Goal: Task Accomplishment & Management: Complete application form

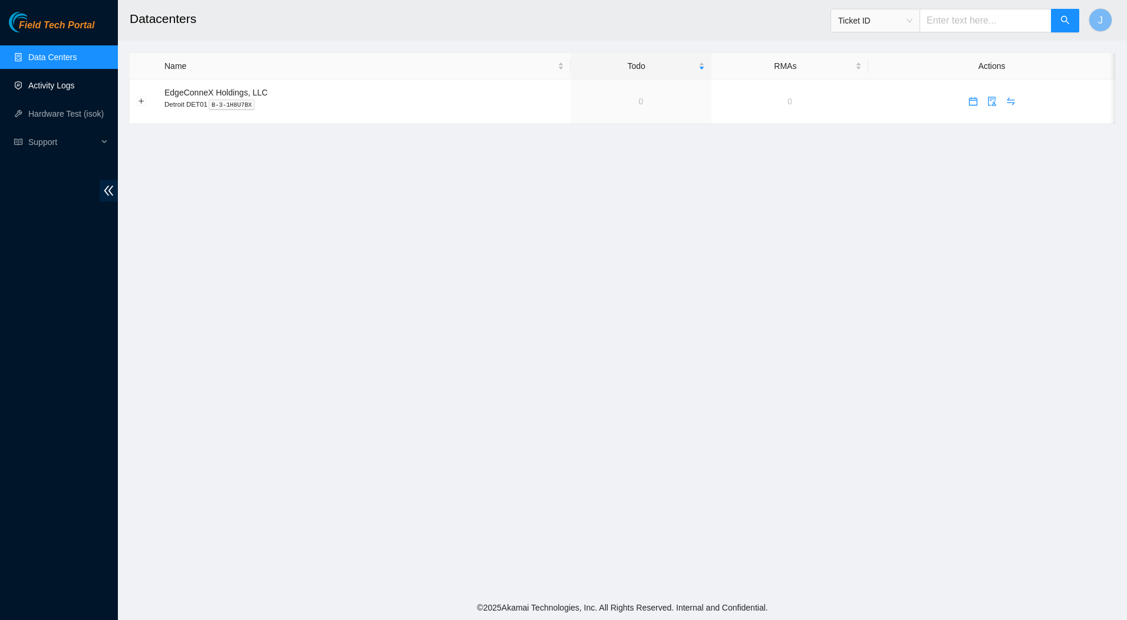
click at [60, 86] on link "Activity Logs" at bounding box center [51, 85] width 47 height 9
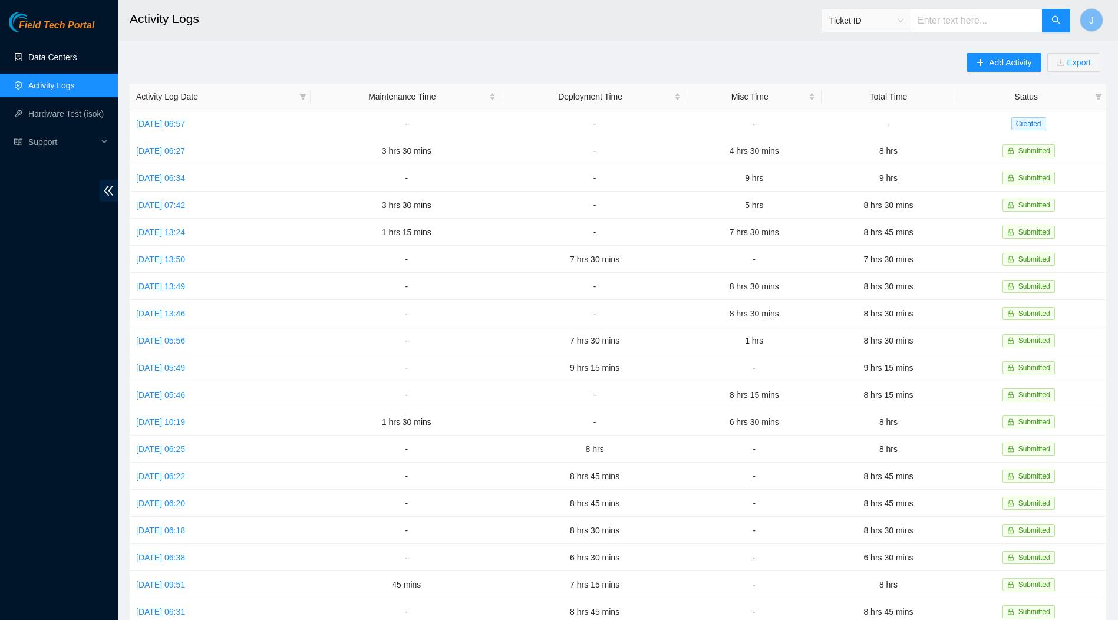
click at [46, 54] on link "Data Centers" at bounding box center [52, 56] width 48 height 9
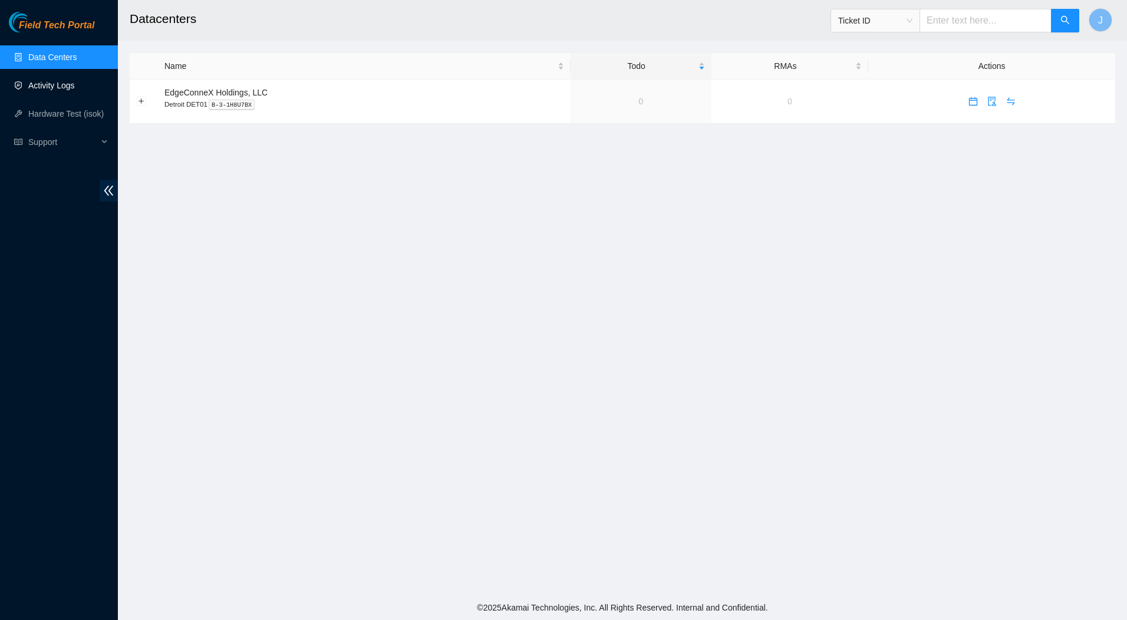
click at [53, 82] on link "Activity Logs" at bounding box center [51, 85] width 47 height 9
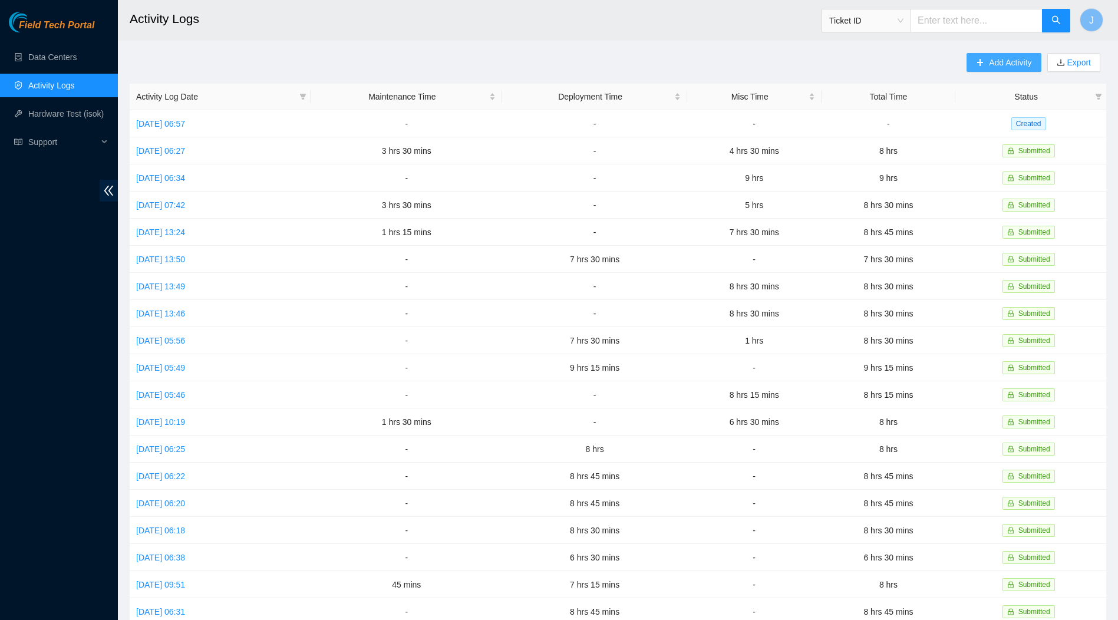
click at [987, 60] on button "Add Activity" at bounding box center [1003, 62] width 74 height 19
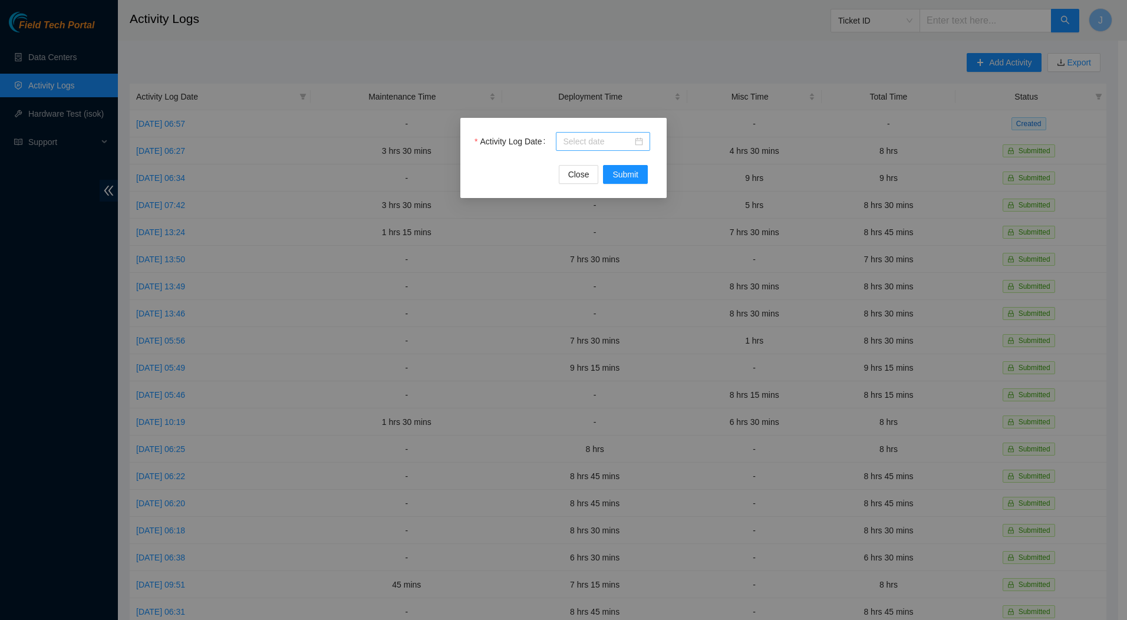
click at [640, 144] on div at bounding box center [603, 141] width 80 height 13
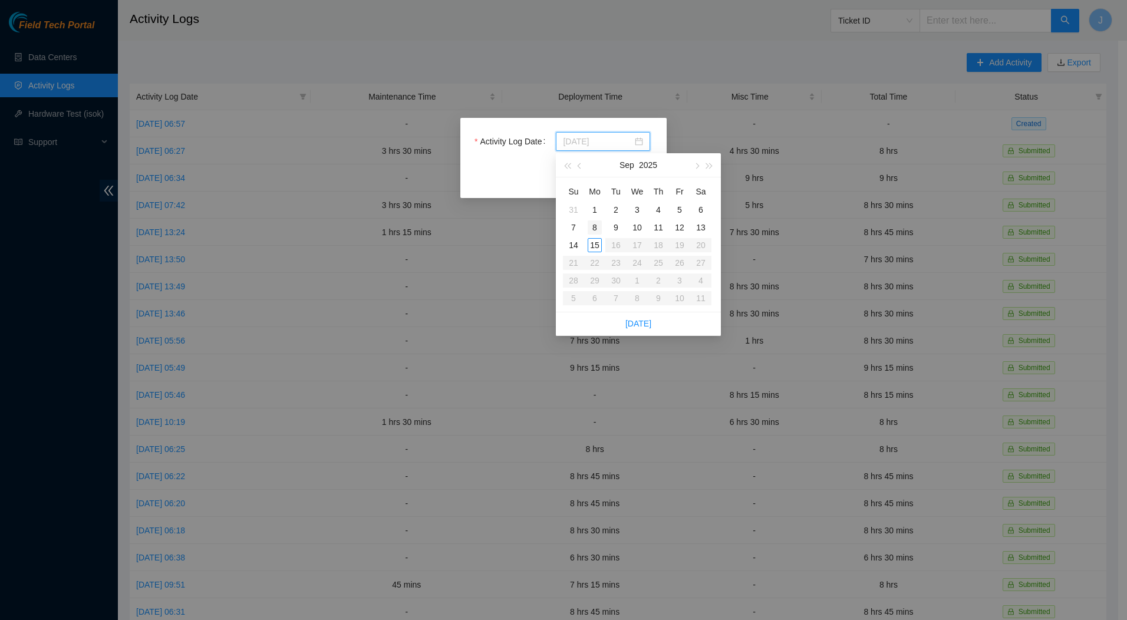
type input "[DATE]"
click at [595, 226] on div "8" at bounding box center [594, 227] width 14 height 14
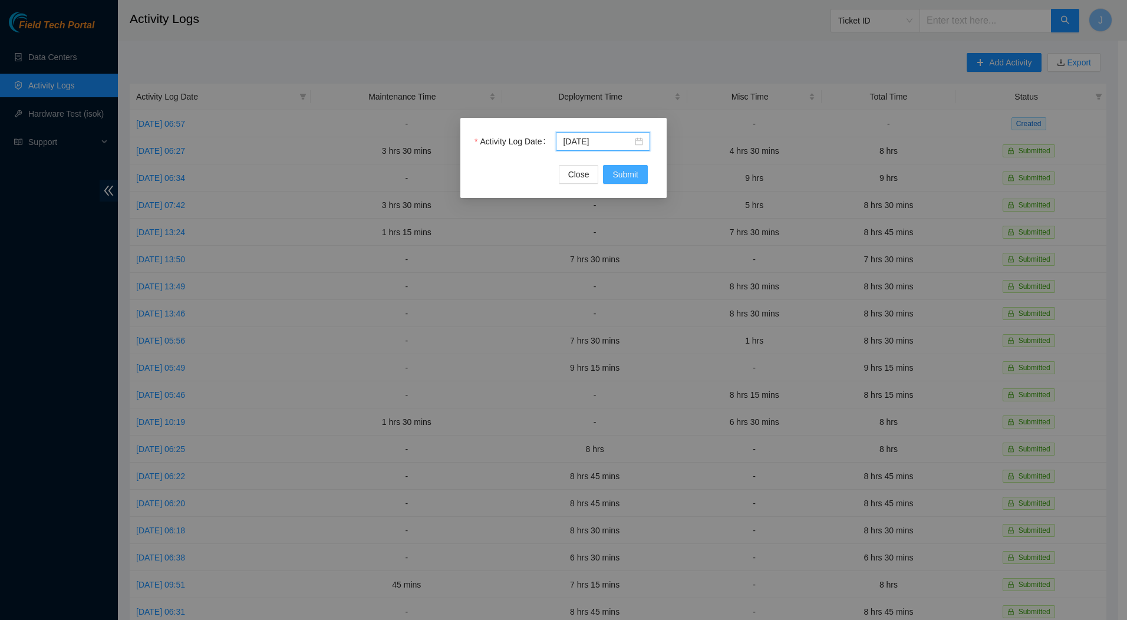
click at [632, 171] on span "Submit" at bounding box center [625, 174] width 26 height 13
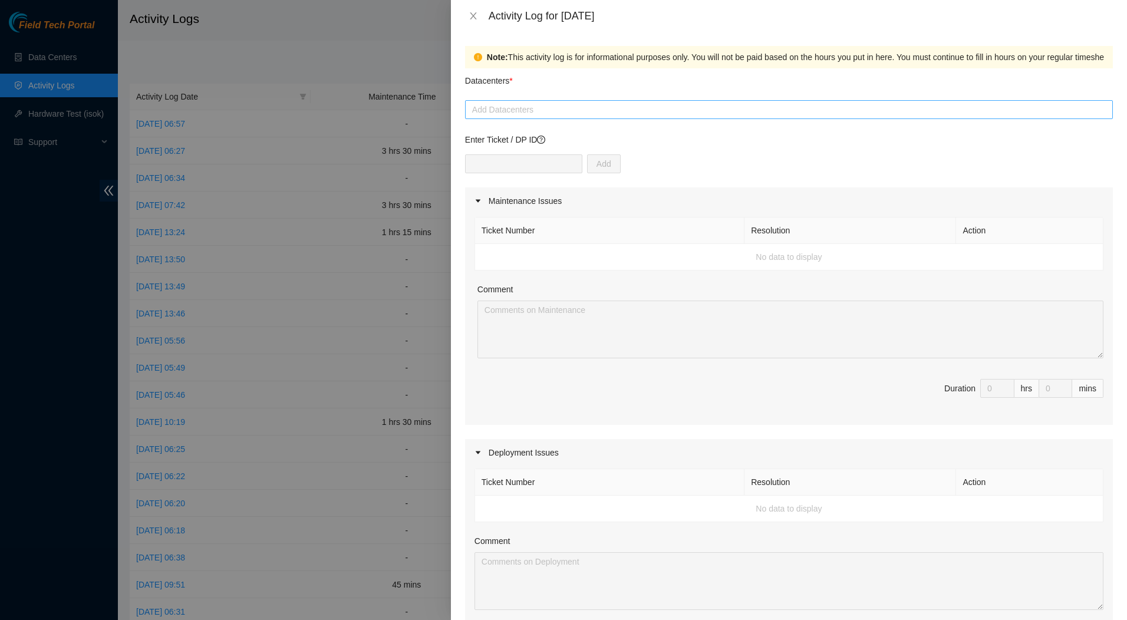
click at [851, 110] on div at bounding box center [789, 110] width 642 height 14
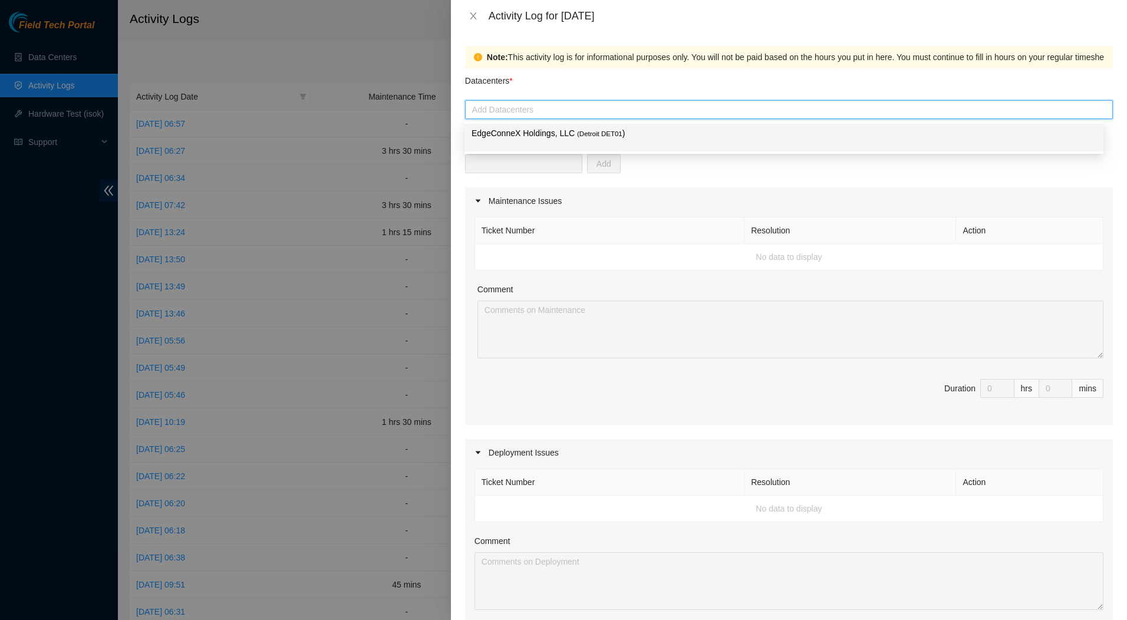
click at [577, 130] on span "( Detroit DET01" at bounding box center [599, 133] width 45 height 7
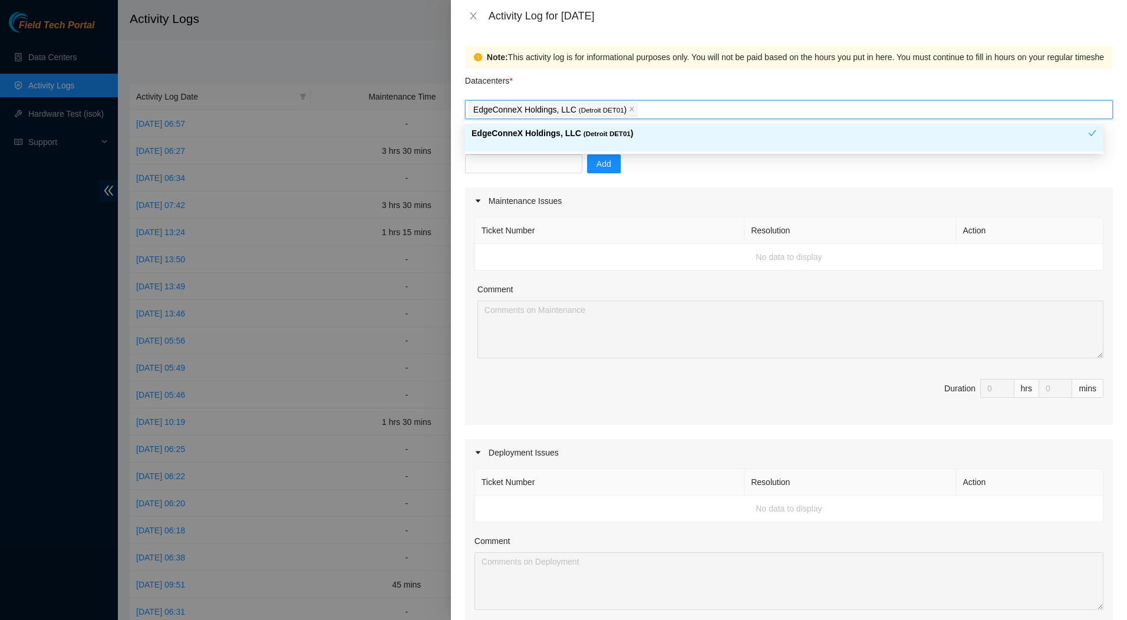
click at [686, 172] on div "Add" at bounding box center [789, 170] width 648 height 33
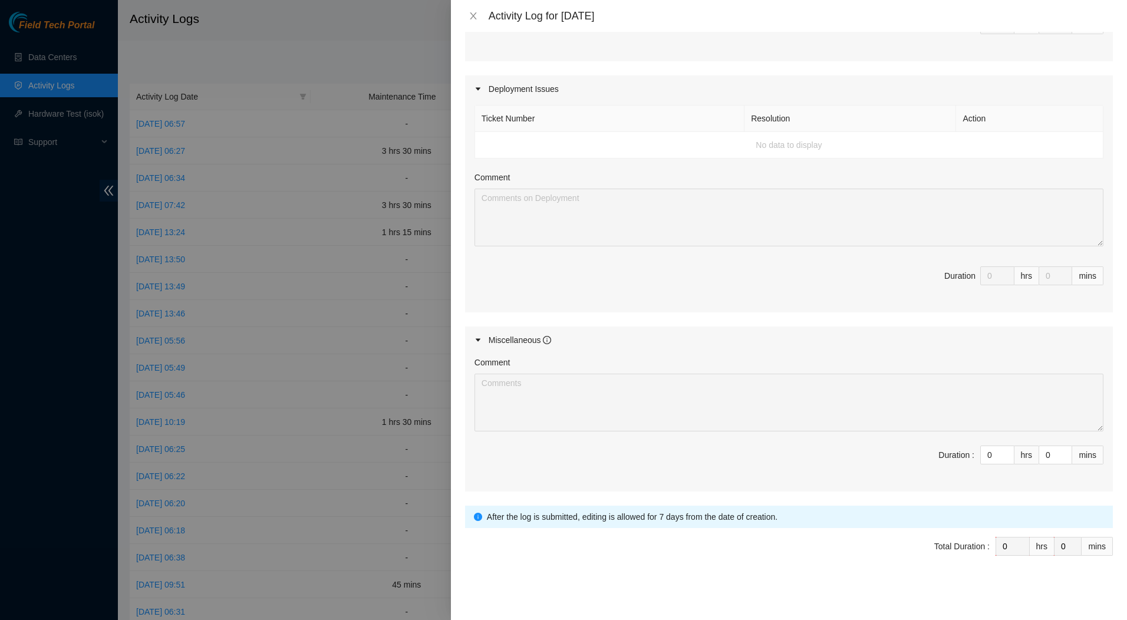
scroll to position [364, 0]
click at [988, 455] on input "0" at bounding box center [996, 454] width 33 height 18
drag, startPoint x: 988, startPoint y: 455, endPoint x: 950, endPoint y: 454, distance: 37.7
click at [950, 454] on span "Duration : 0 hrs 0 mins" at bounding box center [788, 461] width 629 height 33
type input "8"
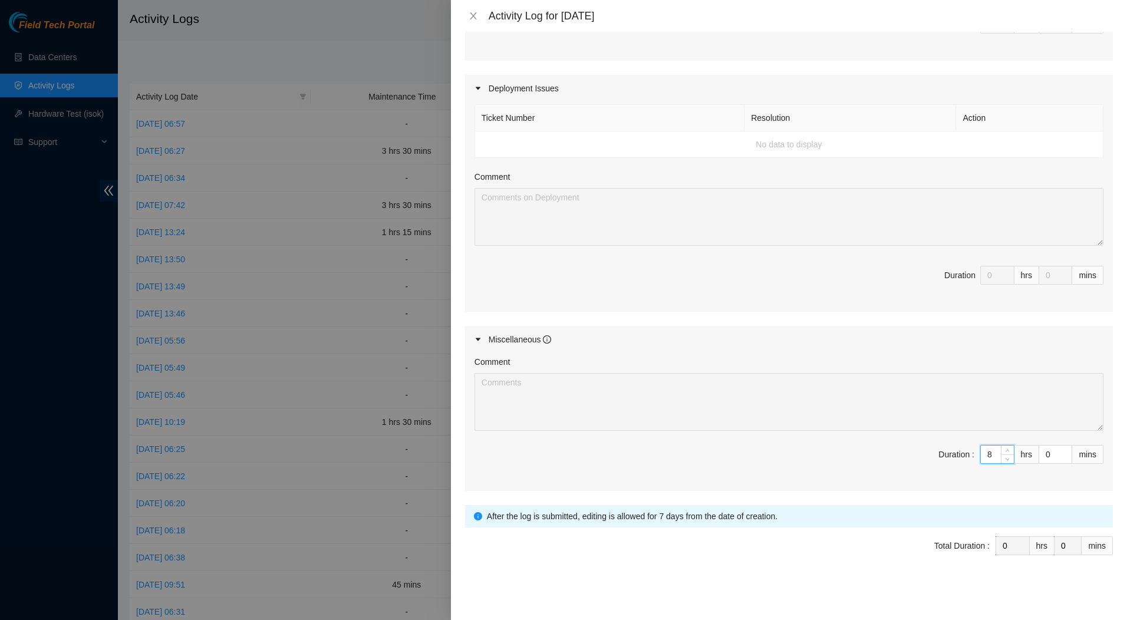
type input "8"
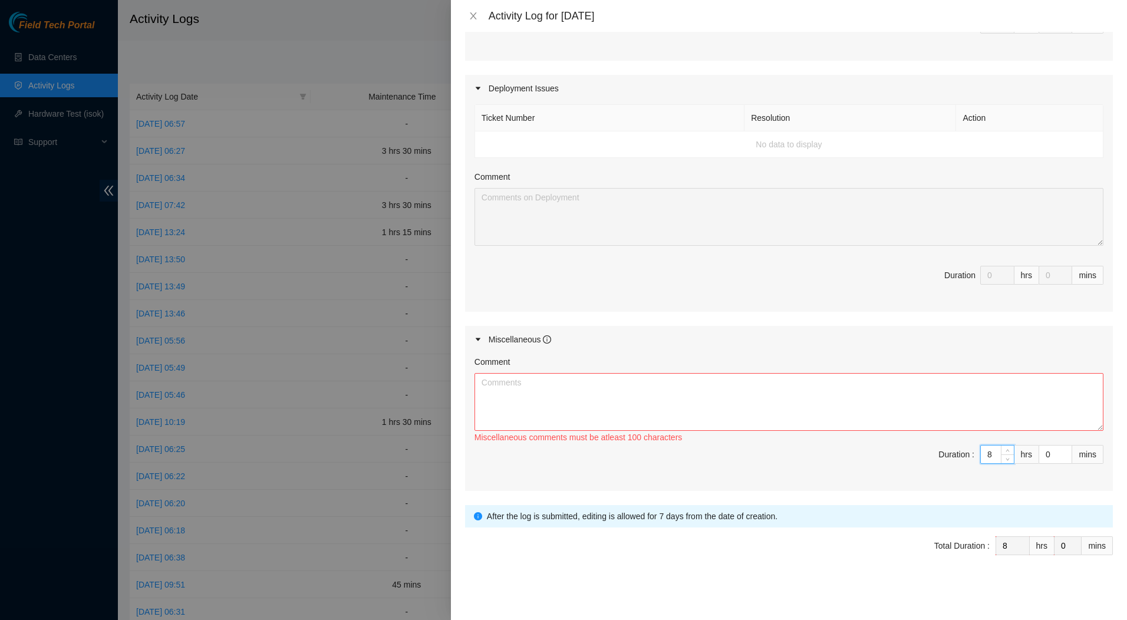
type input "8"
click at [608, 397] on textarea "Comment" at bounding box center [788, 402] width 629 height 58
paste textarea "Fix Labeling Cable management (remove old cable and dress out new cabling) 6:00…"
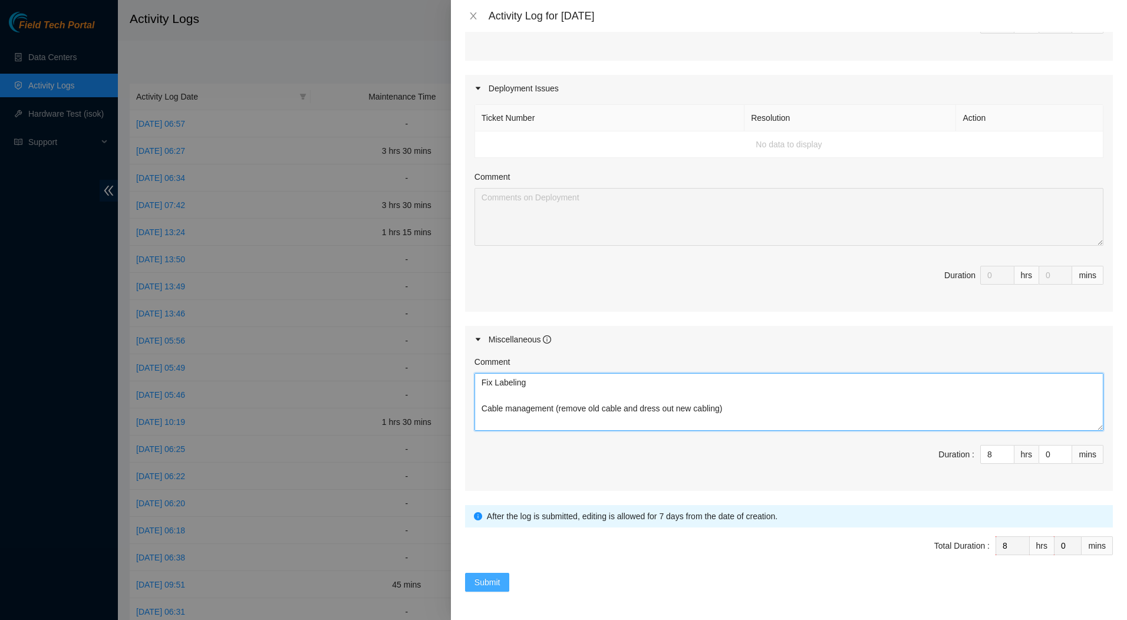
type textarea "Fix Labeling Cable management (remove old cable and dress out new cabling) 6:00…"
click at [486, 582] on span "Submit" at bounding box center [487, 582] width 26 height 13
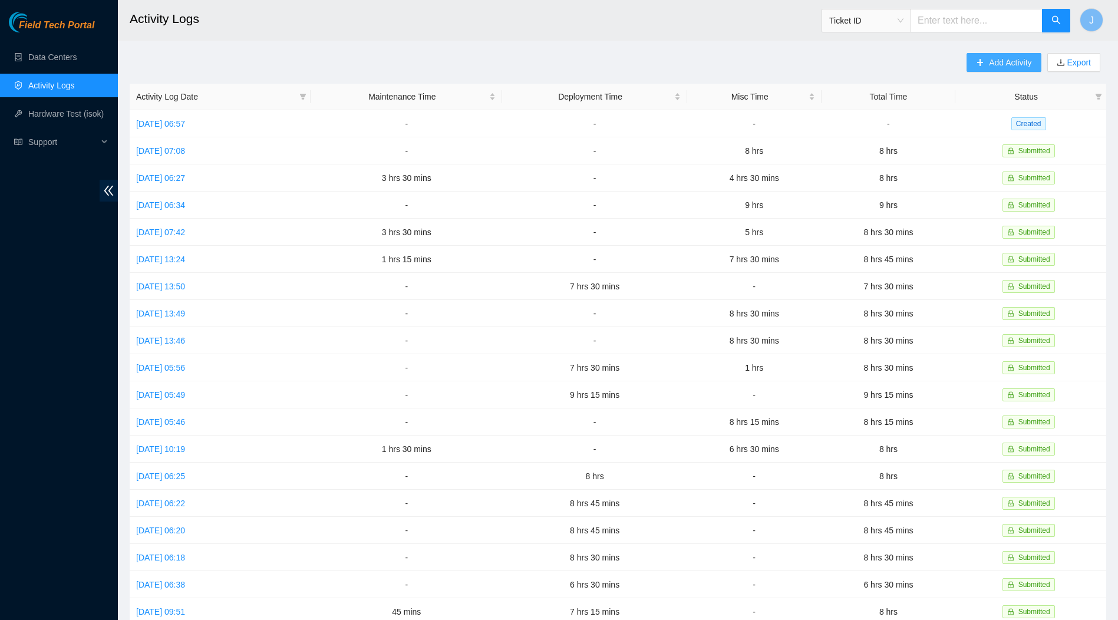
click at [997, 61] on span "Add Activity" at bounding box center [1010, 62] width 42 height 13
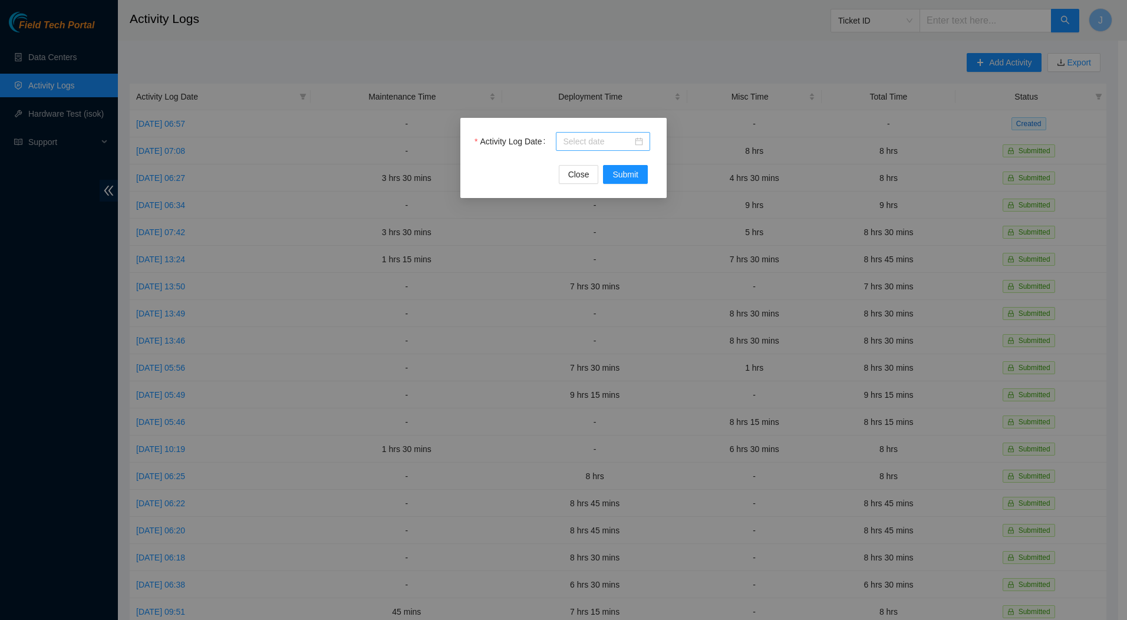
click at [640, 142] on div at bounding box center [603, 141] width 80 height 13
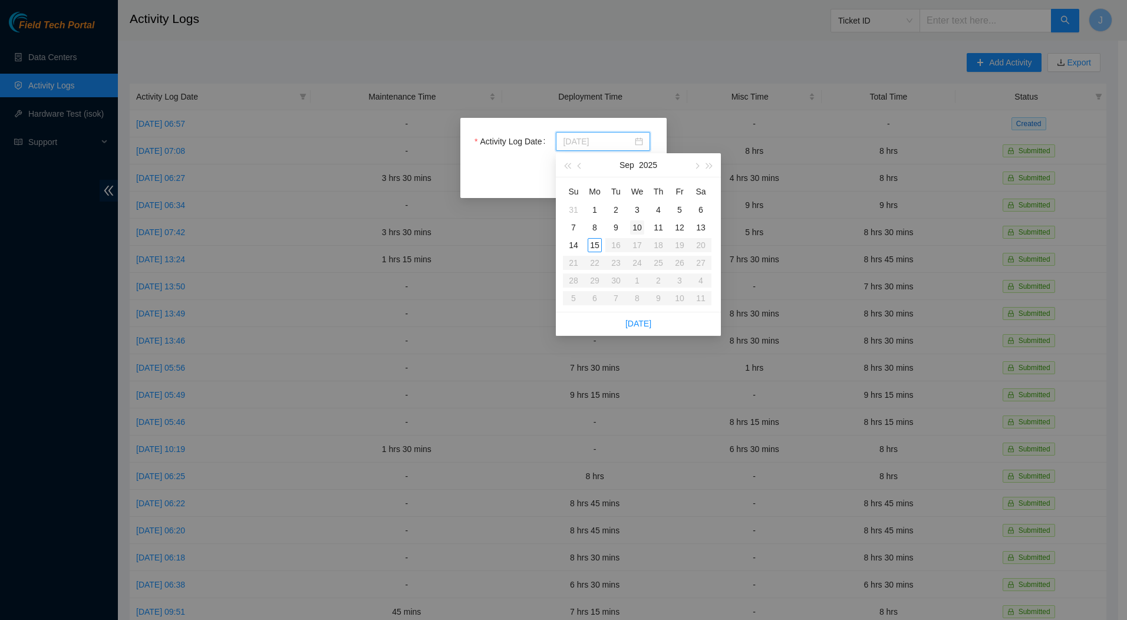
type input "[DATE]"
click at [637, 226] on div "10" at bounding box center [637, 227] width 14 height 14
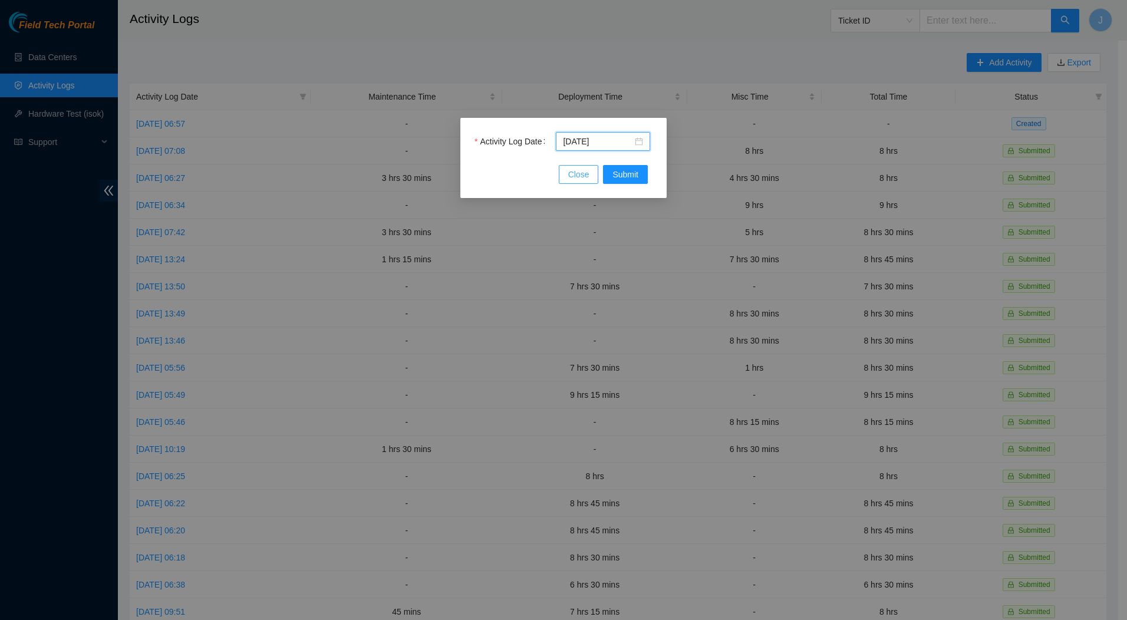
click at [580, 172] on span "Close" at bounding box center [578, 174] width 21 height 13
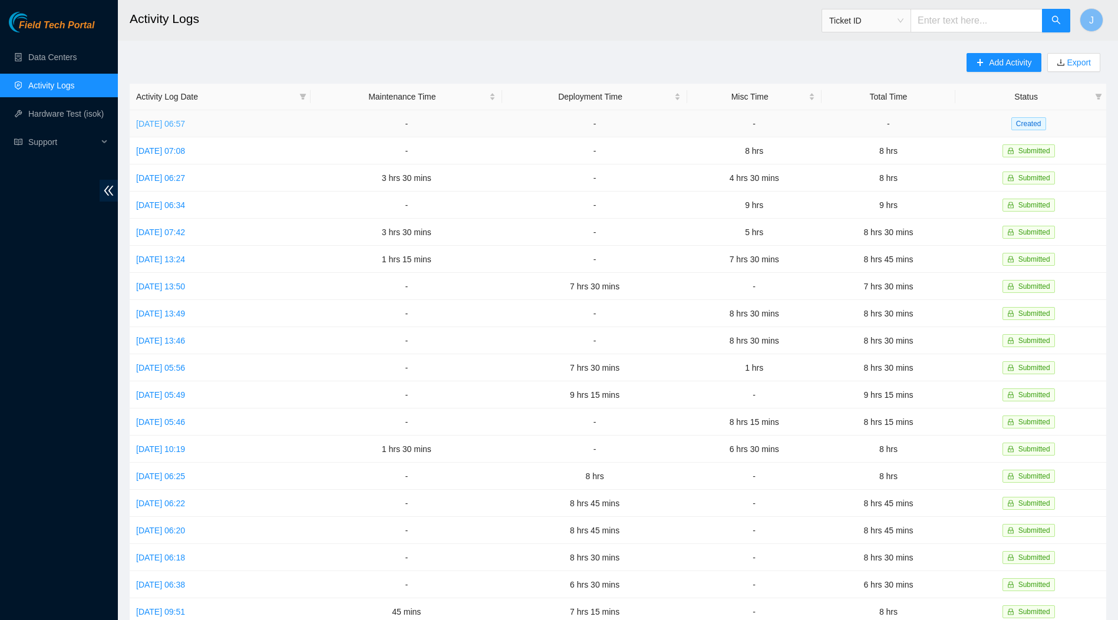
click at [180, 123] on link "[DATE] 06:57" at bounding box center [160, 123] width 49 height 9
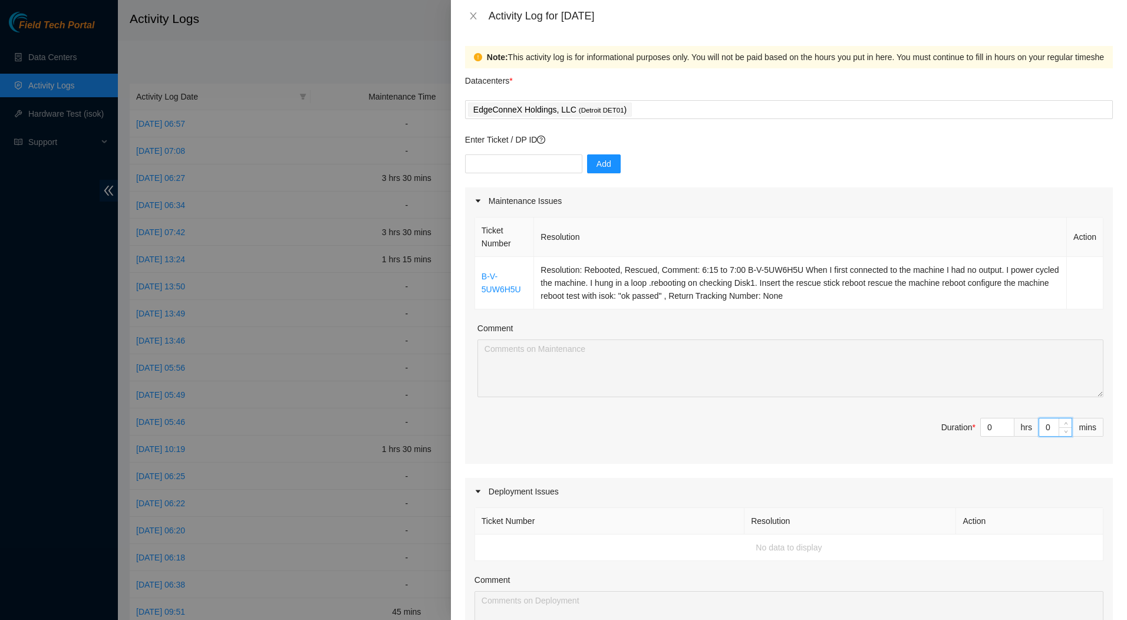
drag, startPoint x: 1034, startPoint y: 430, endPoint x: 1045, endPoint y: 428, distance: 10.8
click at [1045, 428] on input "0" at bounding box center [1055, 427] width 32 height 18
type input "4"
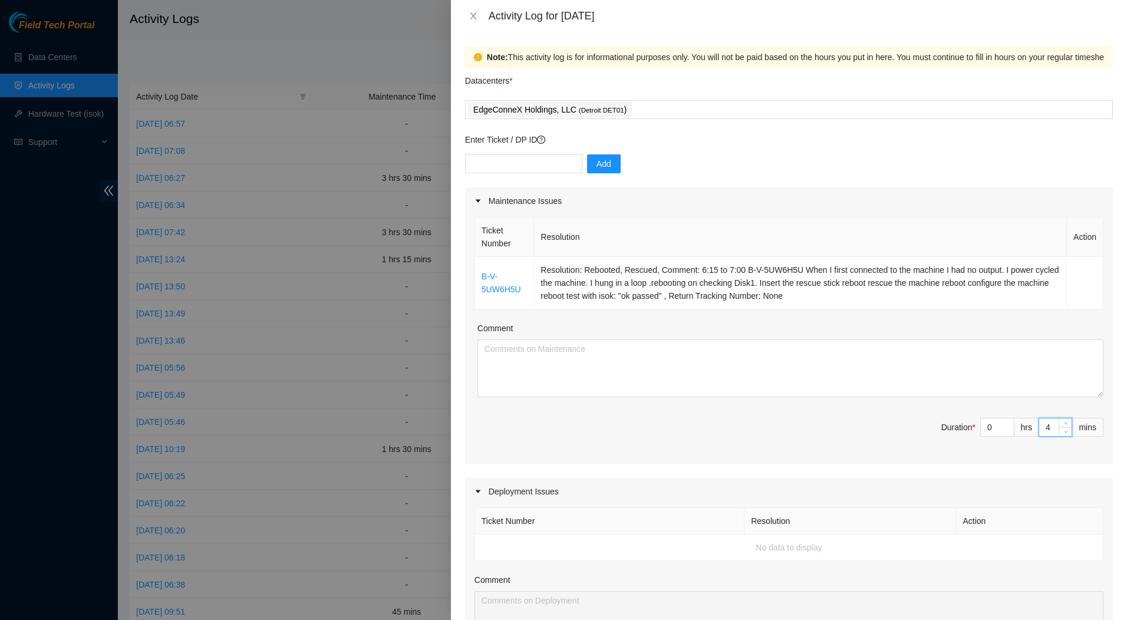
type input "45"
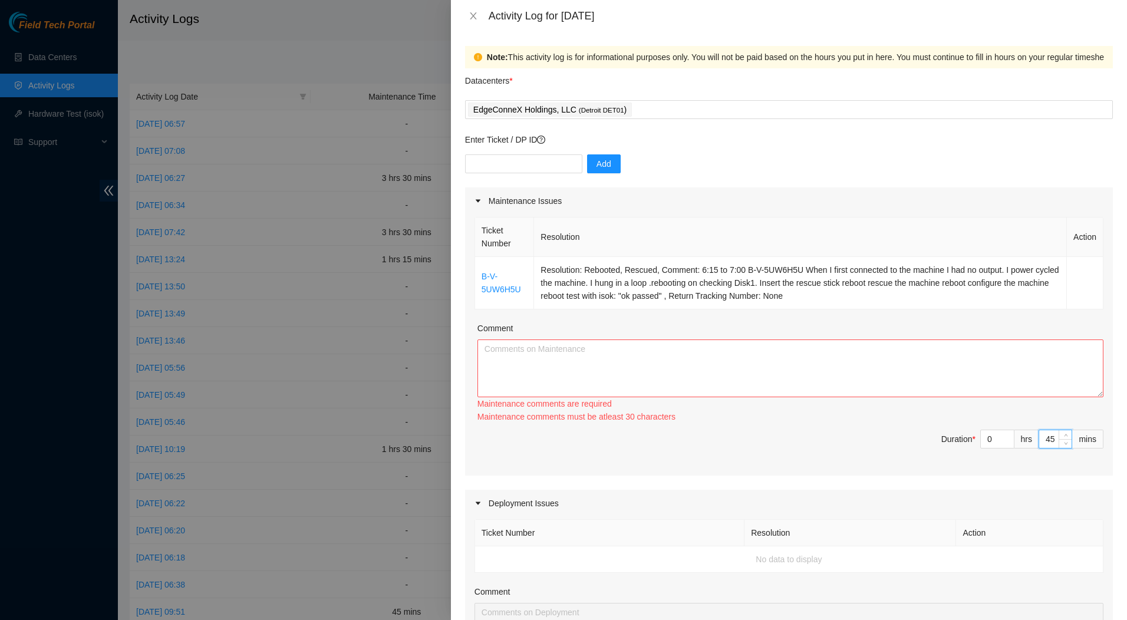
type input "45"
click at [568, 346] on textarea "Comment" at bounding box center [790, 368] width 626 height 58
click at [560, 348] on textarea "Comment" at bounding box center [790, 368] width 626 height 58
paste textarea "6:15 to 7:00 B-V-5UW6H5U When I first connected to the machine I had no output.…"
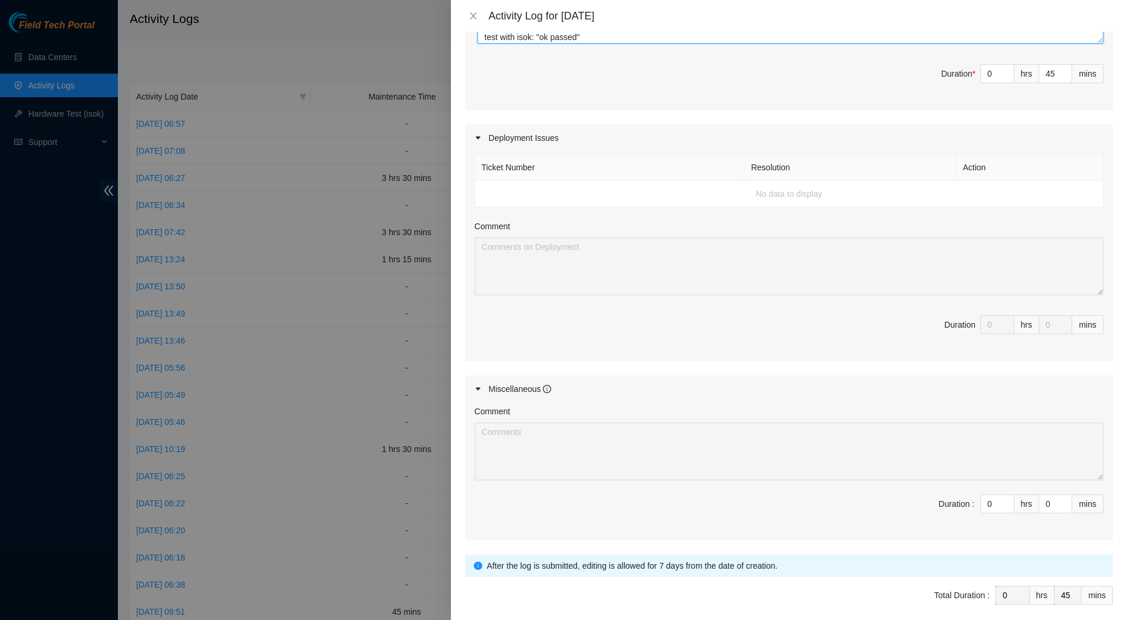
scroll to position [403, 0]
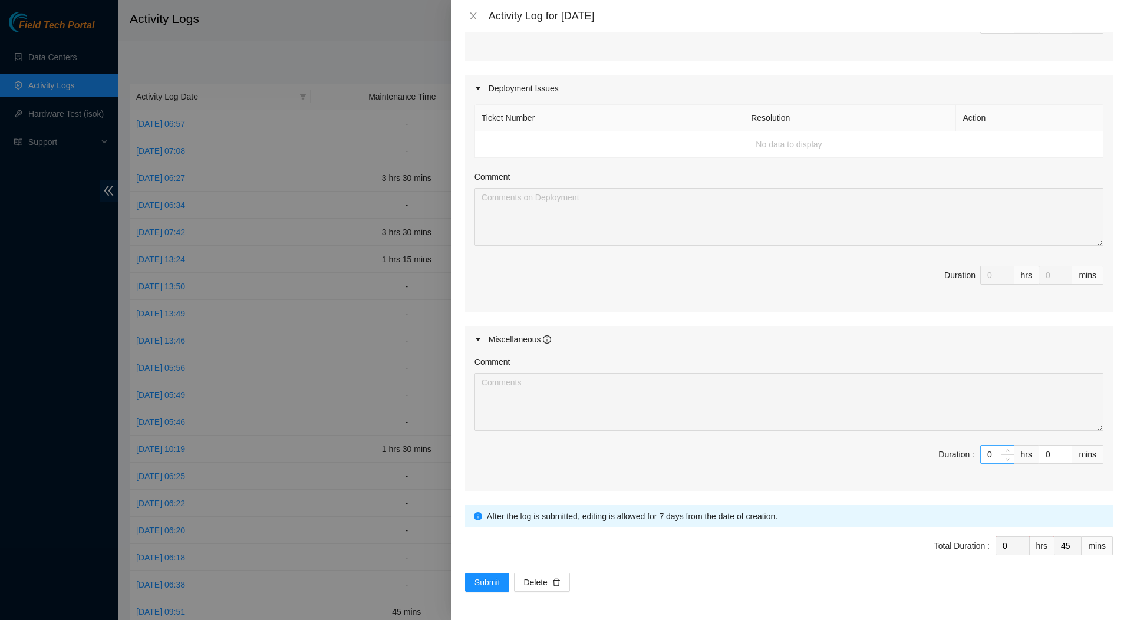
type textarea "6:15 to 7:00 B-V-5UW6H5U When I first connected to the machine I had no output.…"
click at [987, 455] on input "0" at bounding box center [996, 454] width 33 height 18
drag, startPoint x: 987, startPoint y: 455, endPoint x: 956, endPoint y: 454, distance: 31.8
click at [956, 454] on span "Duration : 0 hrs 0 mins" at bounding box center [788, 461] width 629 height 33
type input "6"
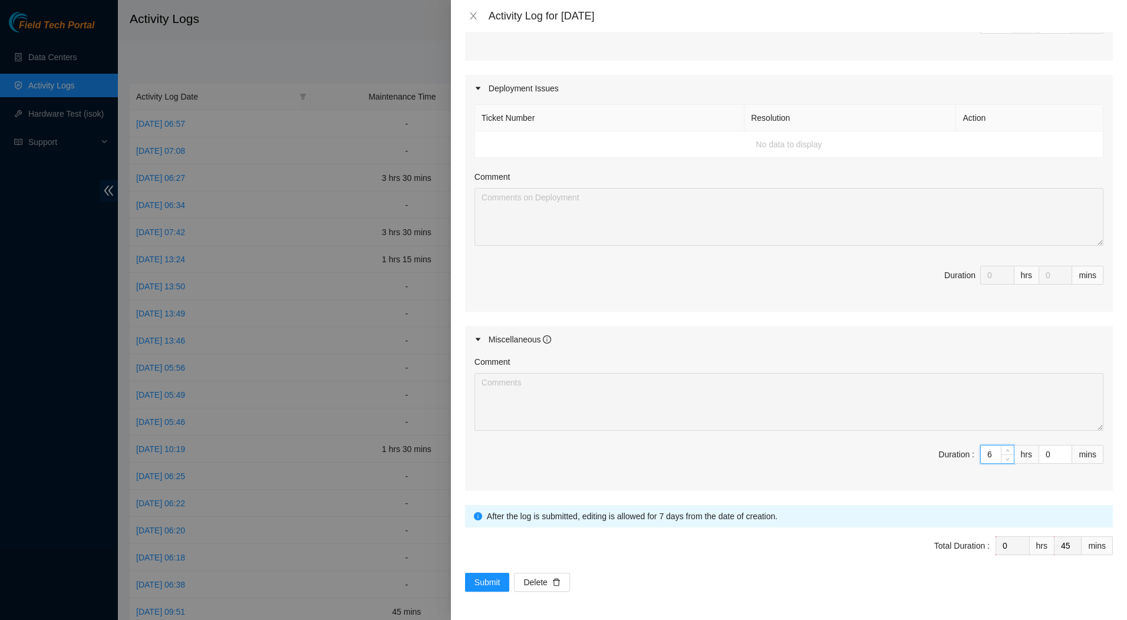
type input "6"
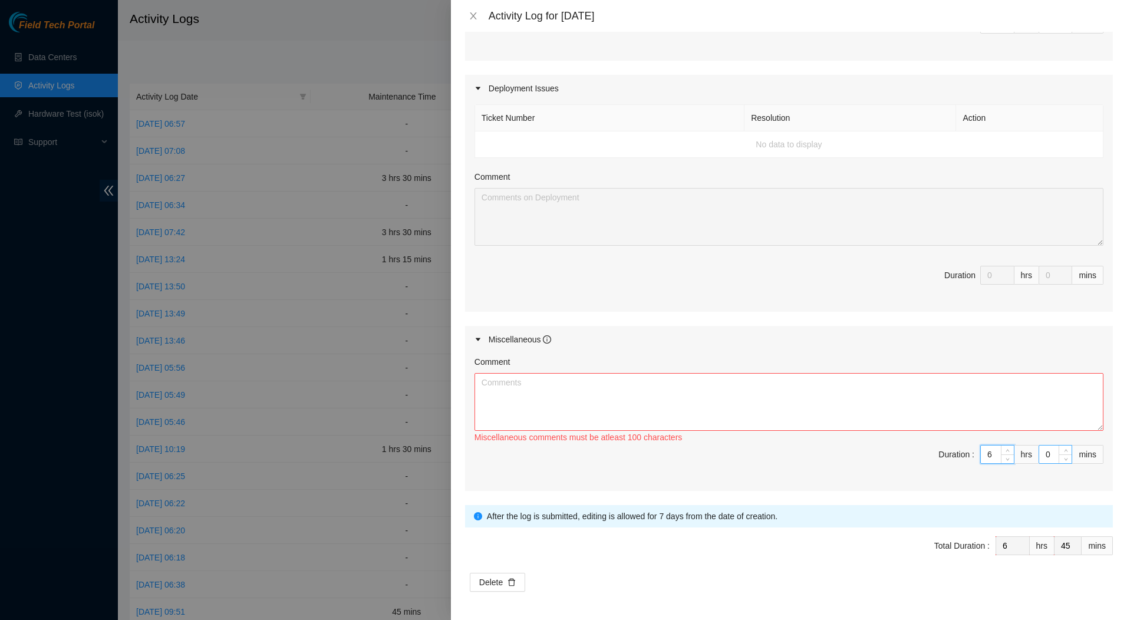
type input "6"
drag, startPoint x: 1046, startPoint y: 455, endPoint x: 1019, endPoint y: 451, distance: 28.0
click at [1019, 451] on span "Duration : 6 hrs 0 mins" at bounding box center [788, 461] width 629 height 33
type input "1"
type input "46"
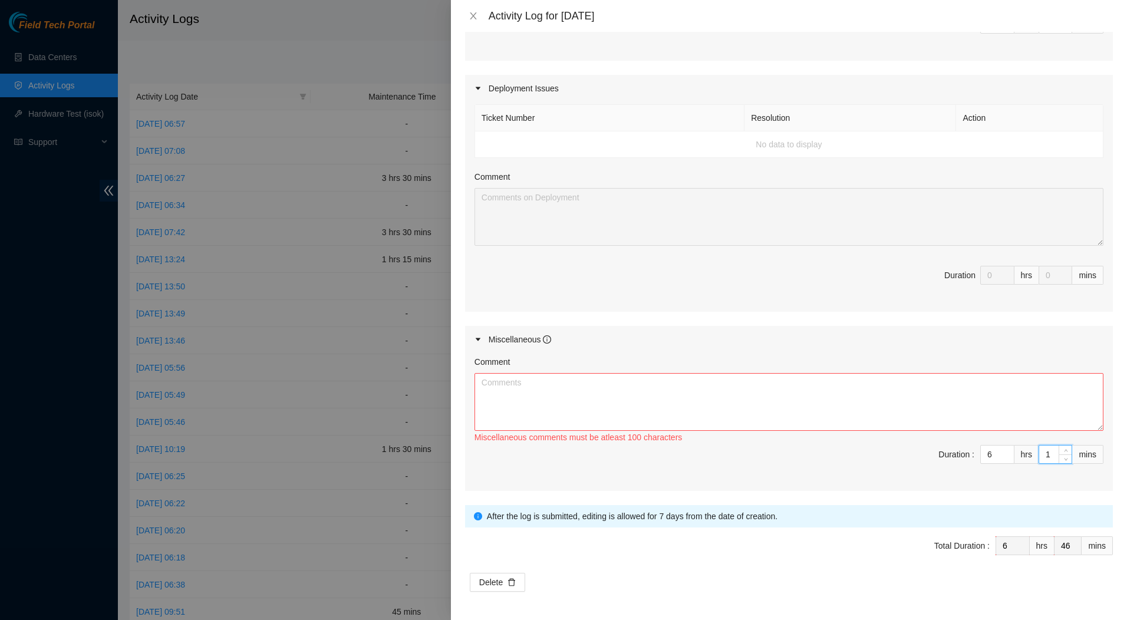
type input "15"
type input "7"
type input "0"
type input "15"
click at [819, 413] on textarea "Comment" at bounding box center [788, 402] width 629 height 58
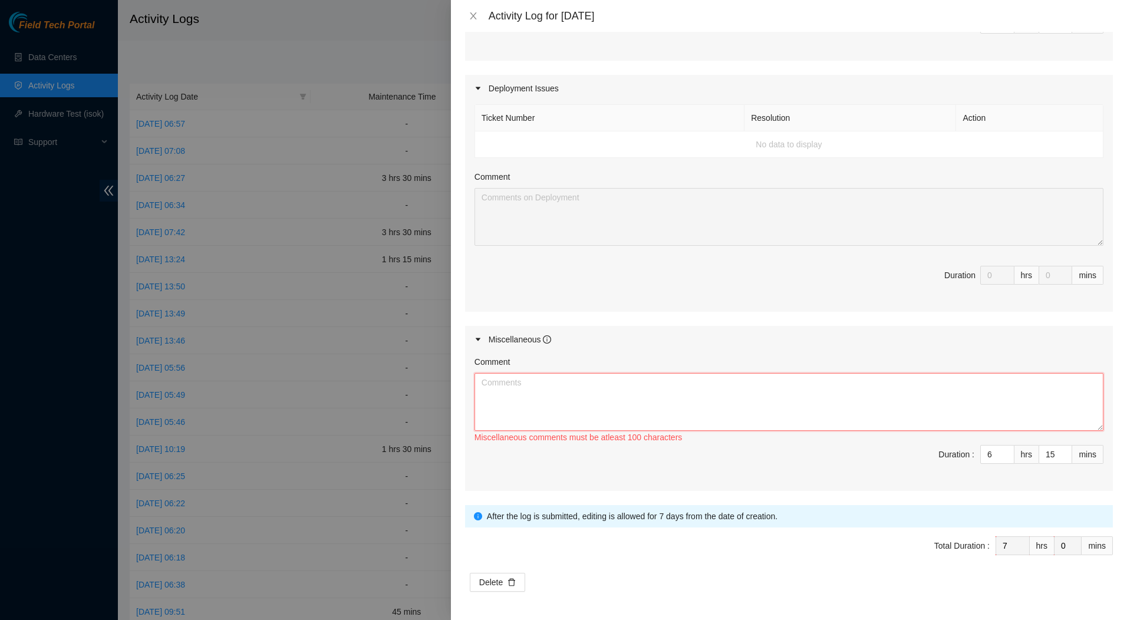
click at [560, 389] on textarea "Comment" at bounding box center [788, 402] width 629 height 58
paste textarea "Fix Labeling Cable management (remove old cable and dress out new cabling) 6:00…"
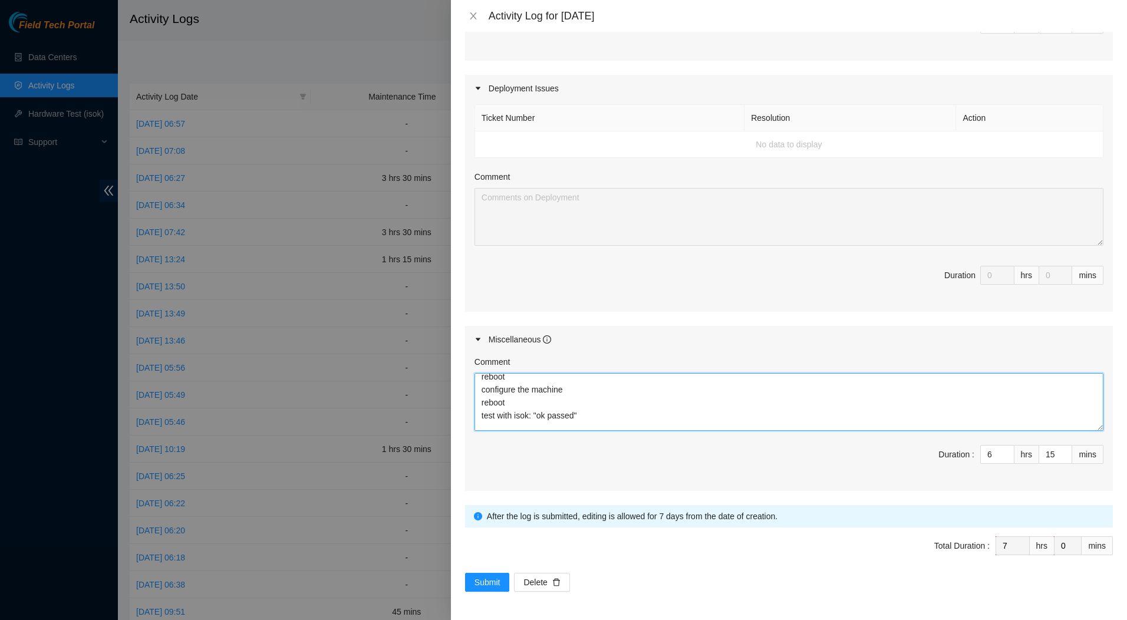
click at [583, 420] on textarea "Fix Labeling Cable management (remove old cable and dress out new cabling) 6:00…" at bounding box center [788, 402] width 629 height 58
type textarea "Fix Labeling Cable management (remove old cable and dress out new cabling) 6:00…"
drag, startPoint x: 988, startPoint y: 455, endPoint x: 966, endPoint y: 455, distance: 22.4
click at [966, 455] on span "Duration : 6 hrs 15 mins" at bounding box center [788, 461] width 629 height 33
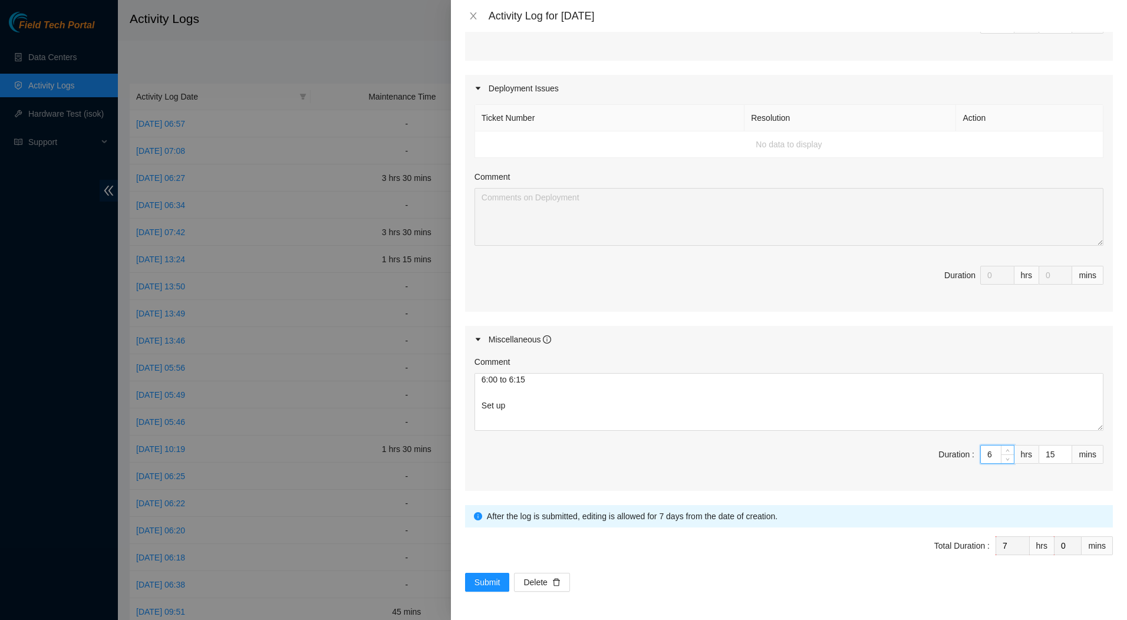
type input "7"
type input "8"
type input "7"
click at [793, 591] on div "Submit Delete" at bounding box center [789, 582] width 648 height 19
click at [488, 582] on span "Submit" at bounding box center [487, 582] width 26 height 13
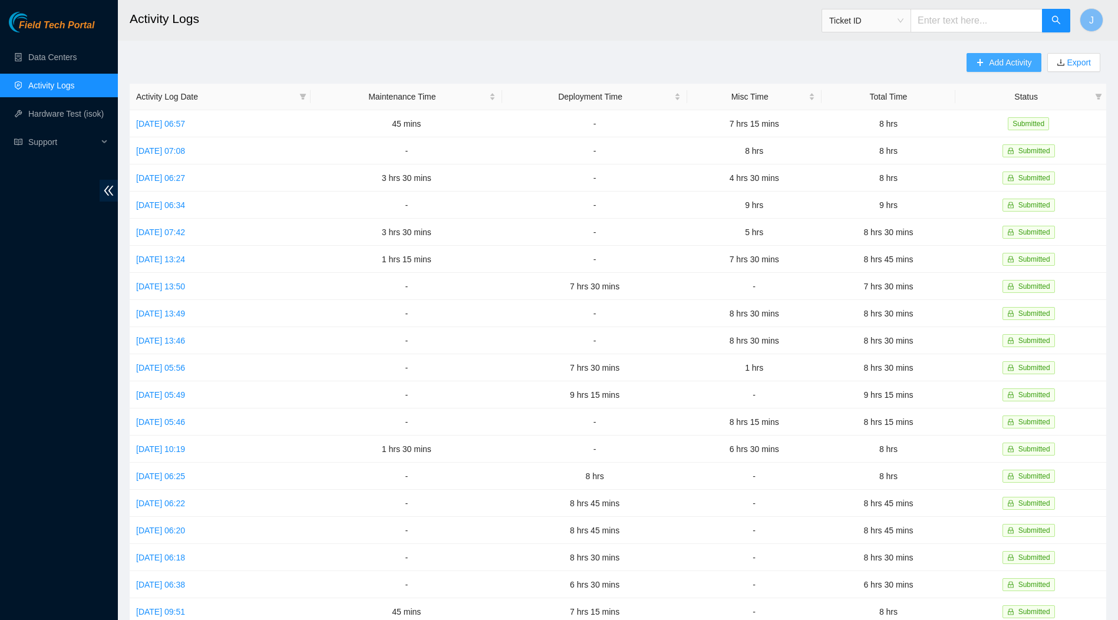
click at [1003, 61] on span "Add Activity" at bounding box center [1010, 62] width 42 height 13
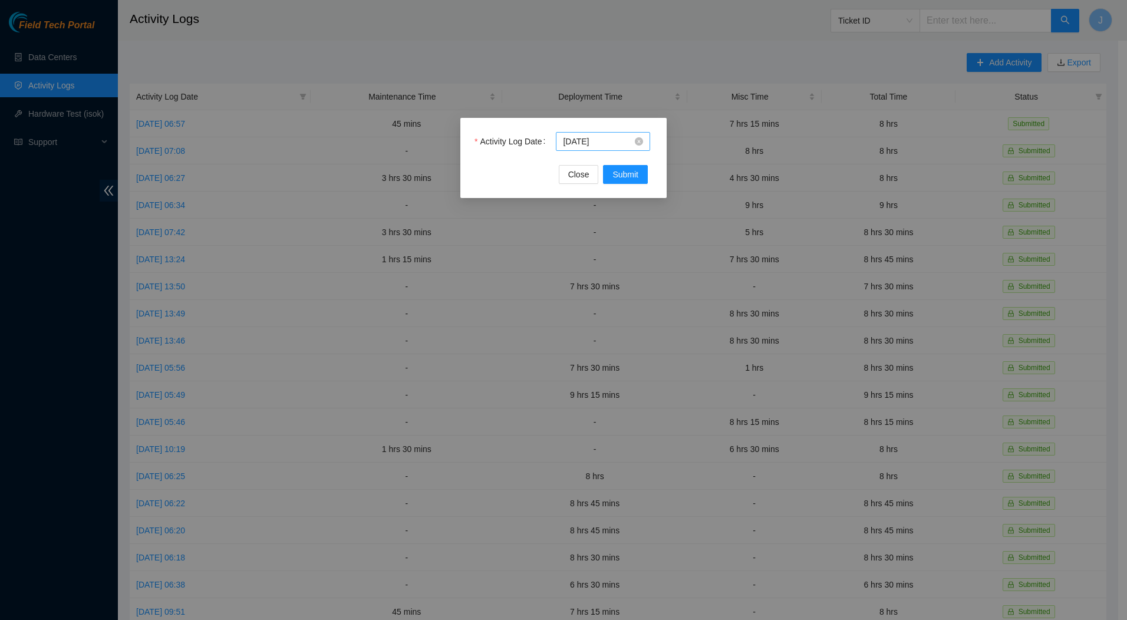
click at [604, 140] on input "[DATE]" at bounding box center [598, 141] width 70 height 13
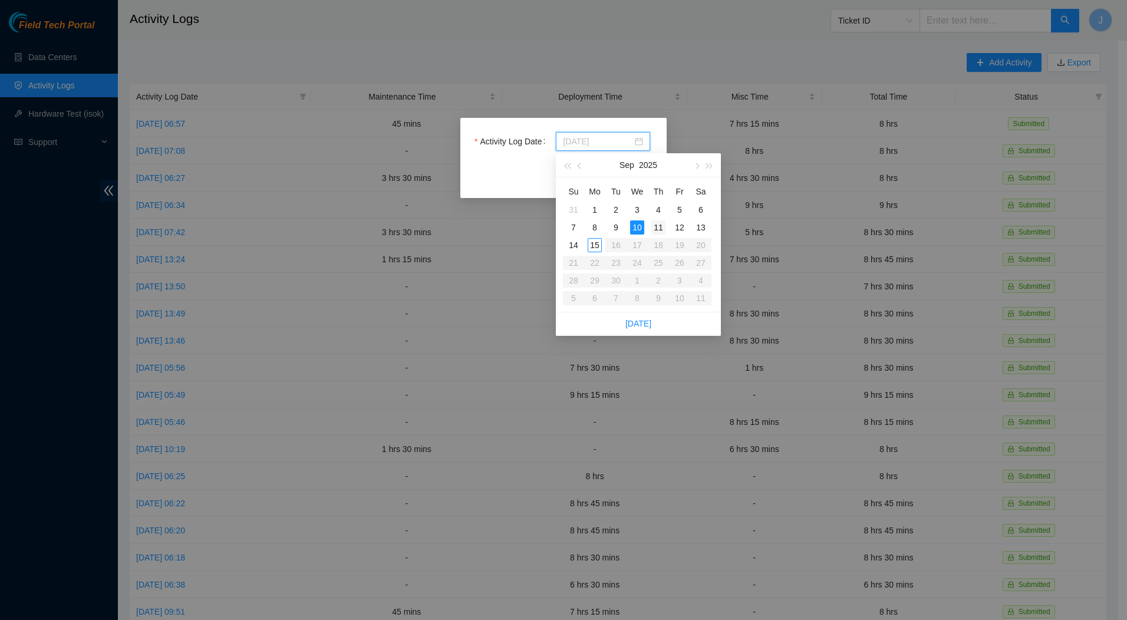
type input "[DATE]"
click at [655, 226] on div "11" at bounding box center [658, 227] width 14 height 14
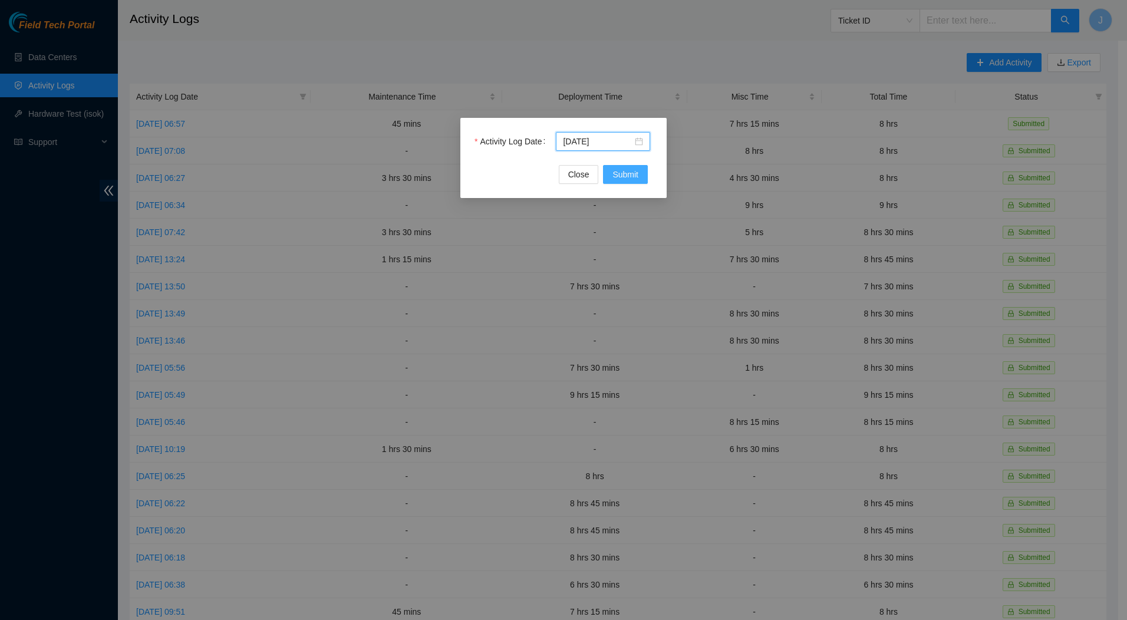
click at [622, 174] on span "Submit" at bounding box center [625, 174] width 26 height 13
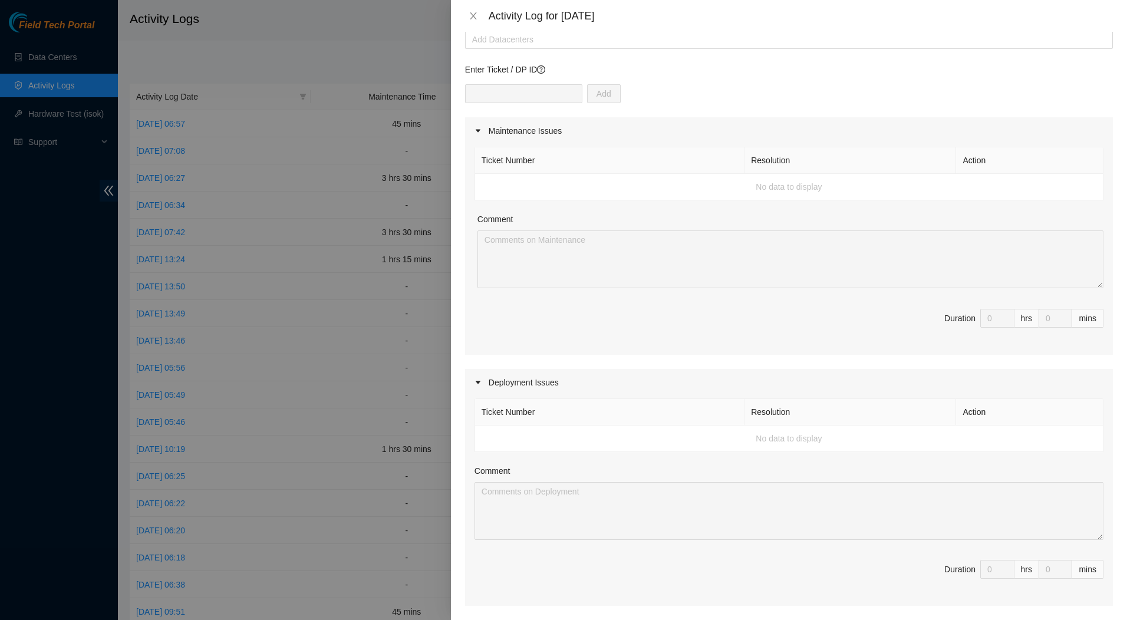
scroll to position [0, 0]
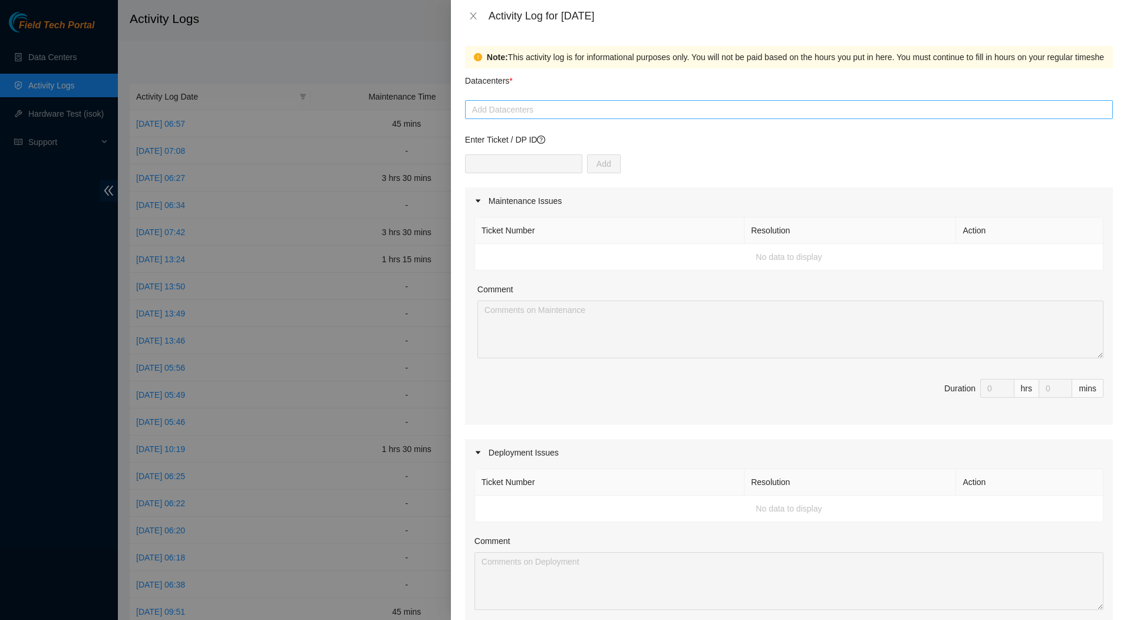
click at [594, 106] on div at bounding box center [789, 110] width 642 height 14
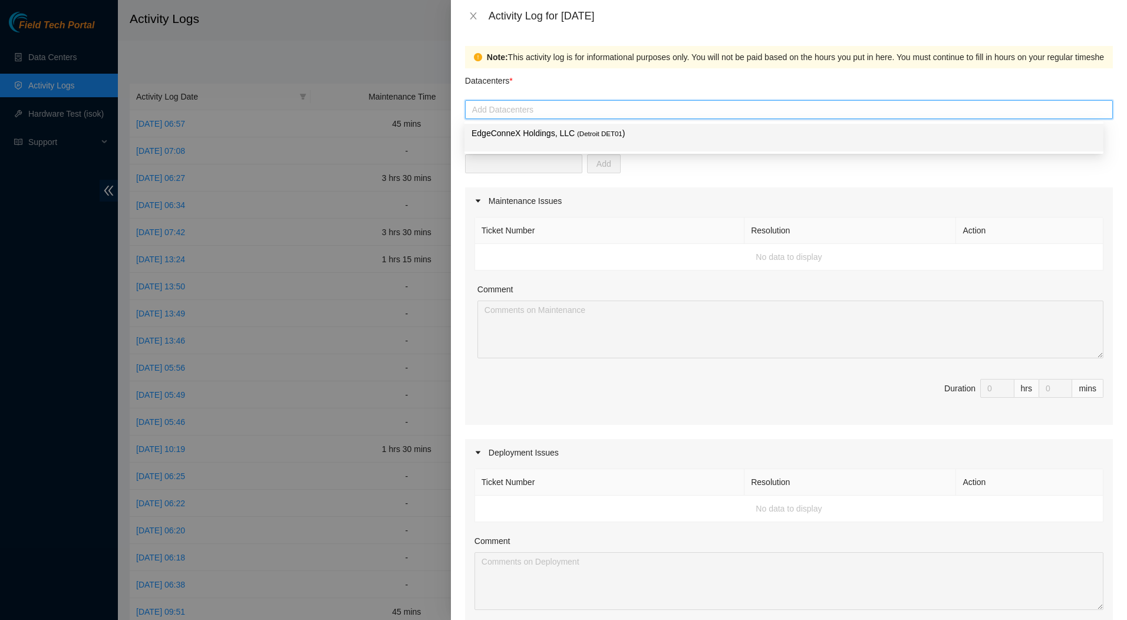
click at [567, 133] on p "EdgeConneX Holdings, LLC ( Detroit DET01 )" at bounding box center [783, 134] width 625 height 14
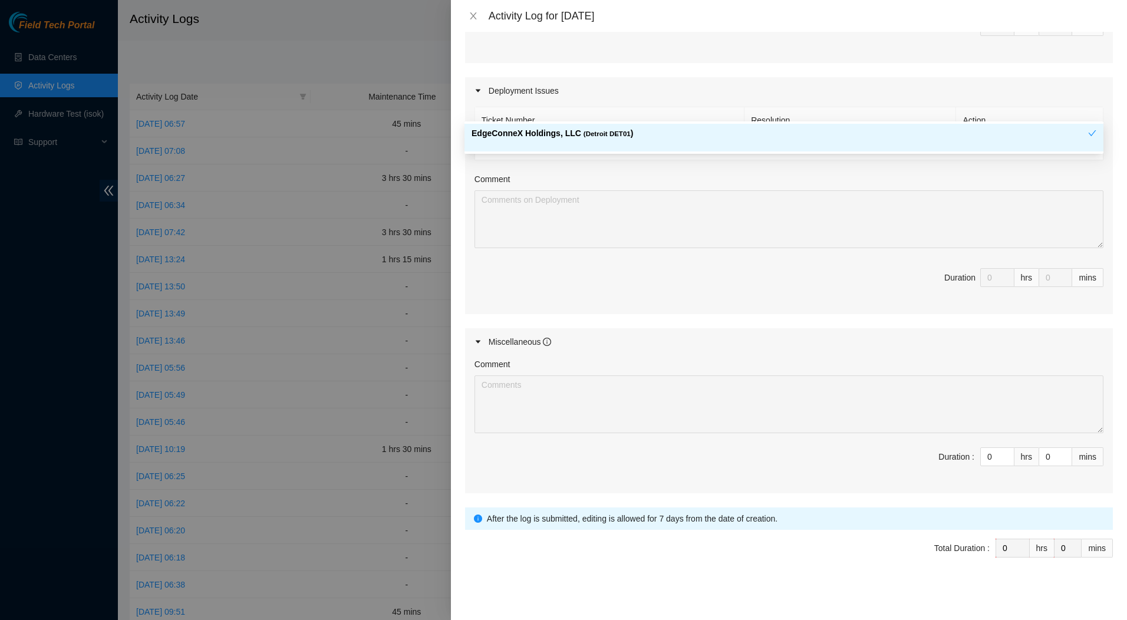
scroll to position [364, 0]
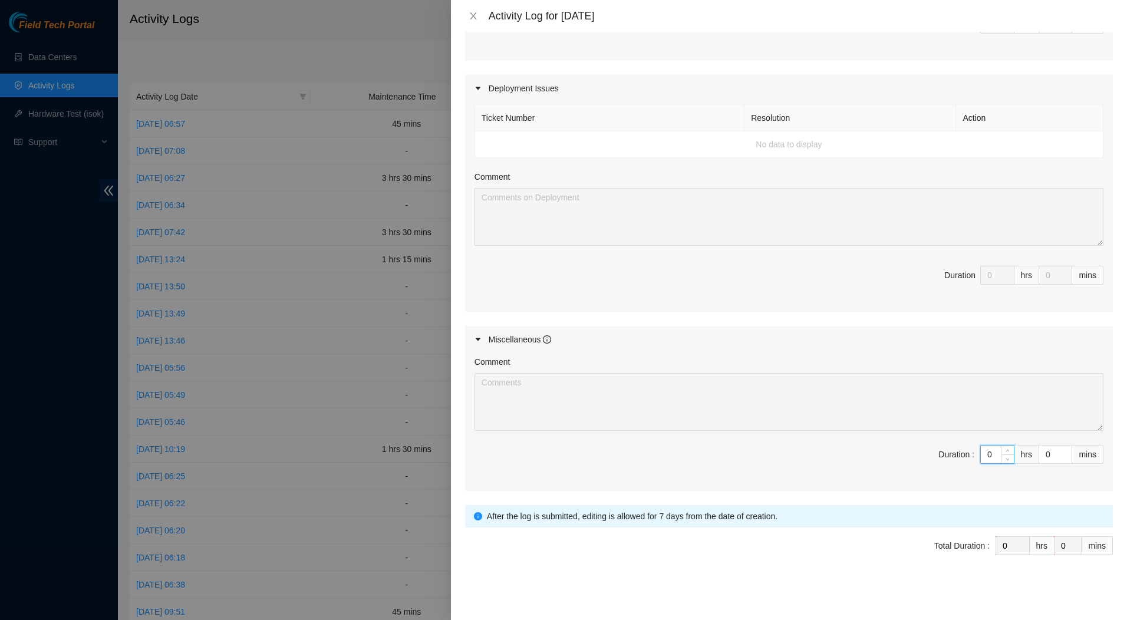
drag, startPoint x: 986, startPoint y: 453, endPoint x: 969, endPoint y: 455, distance: 17.8
click at [969, 455] on span "Duration : 0 hrs 0 mins" at bounding box center [788, 461] width 629 height 33
type input "8"
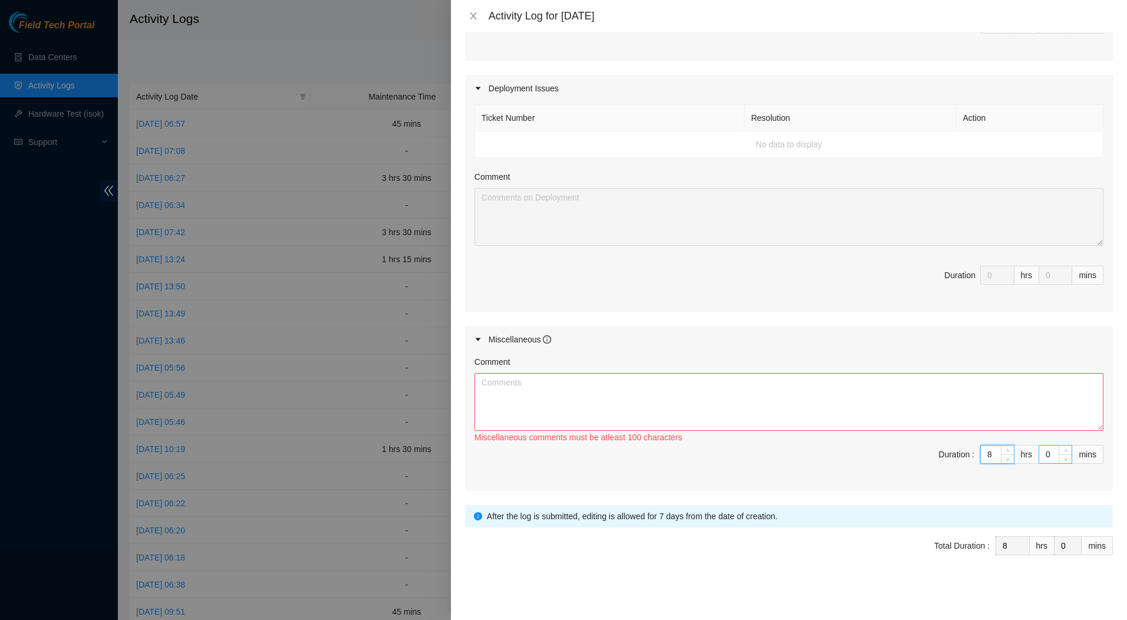
type input "8"
drag, startPoint x: 1044, startPoint y: 455, endPoint x: 1028, endPoint y: 455, distance: 15.9
click at [1028, 455] on span "Duration : 8 hrs 0 mins" at bounding box center [788, 461] width 629 height 33
type input "1"
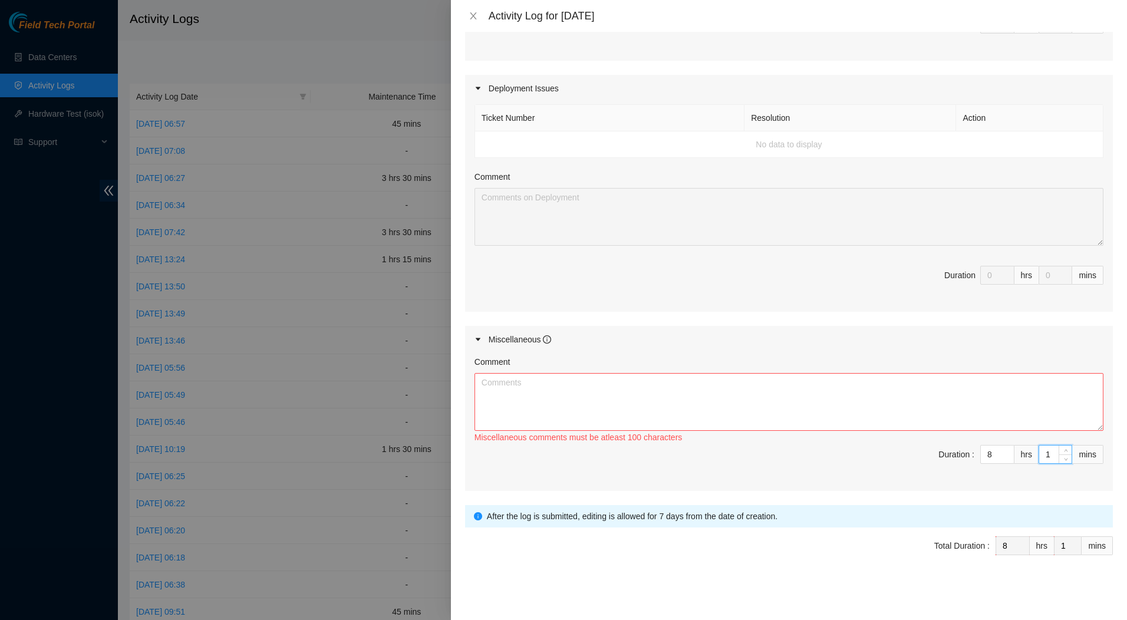
type input "15"
click at [803, 396] on textarea "Comment" at bounding box center [788, 402] width 629 height 58
paste textarea "Fix Labeling Cable management (remove old cable and dress out new cabling) 5:15…"
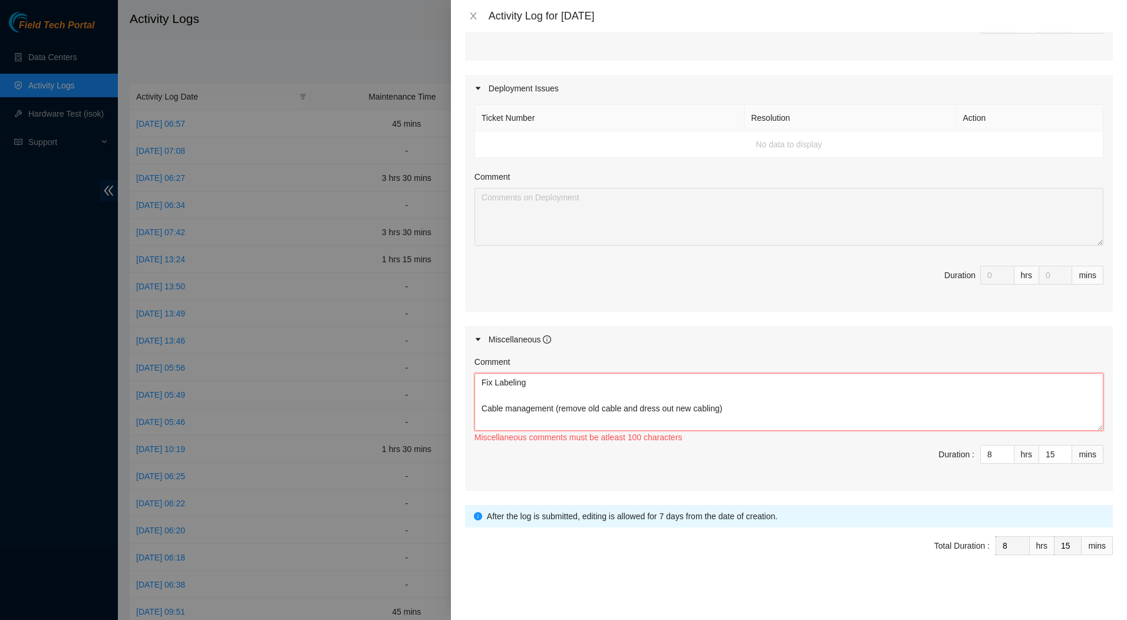
scroll to position [101, 0]
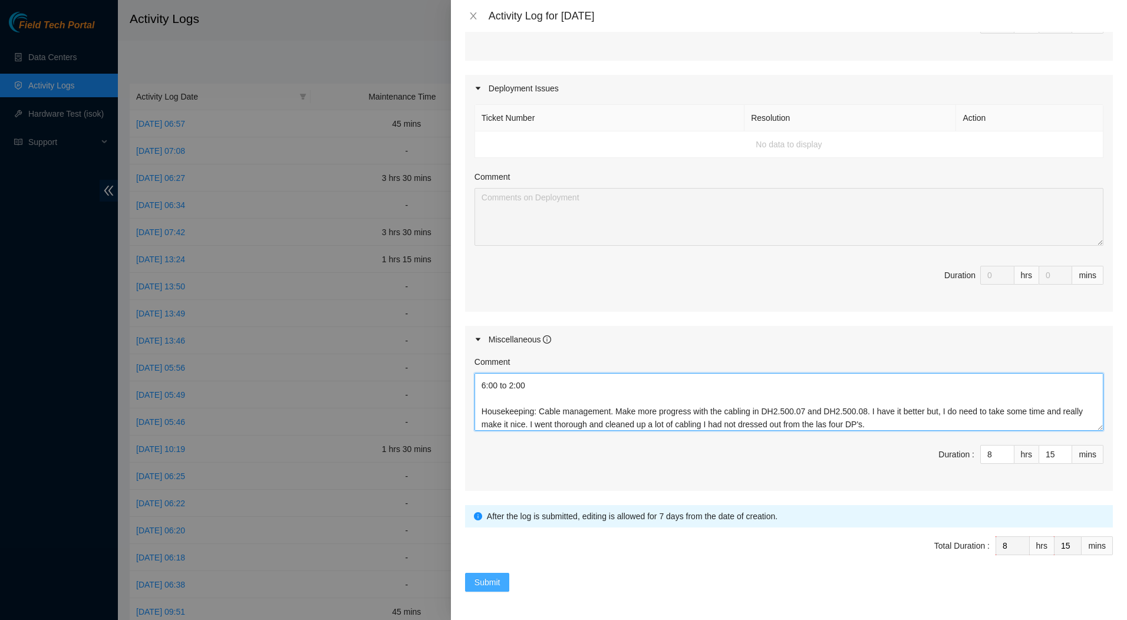
type textarea "Fix Labeling Cable management (remove old cable and dress out new cabling) 5:15…"
click at [486, 579] on span "Submit" at bounding box center [487, 582] width 26 height 13
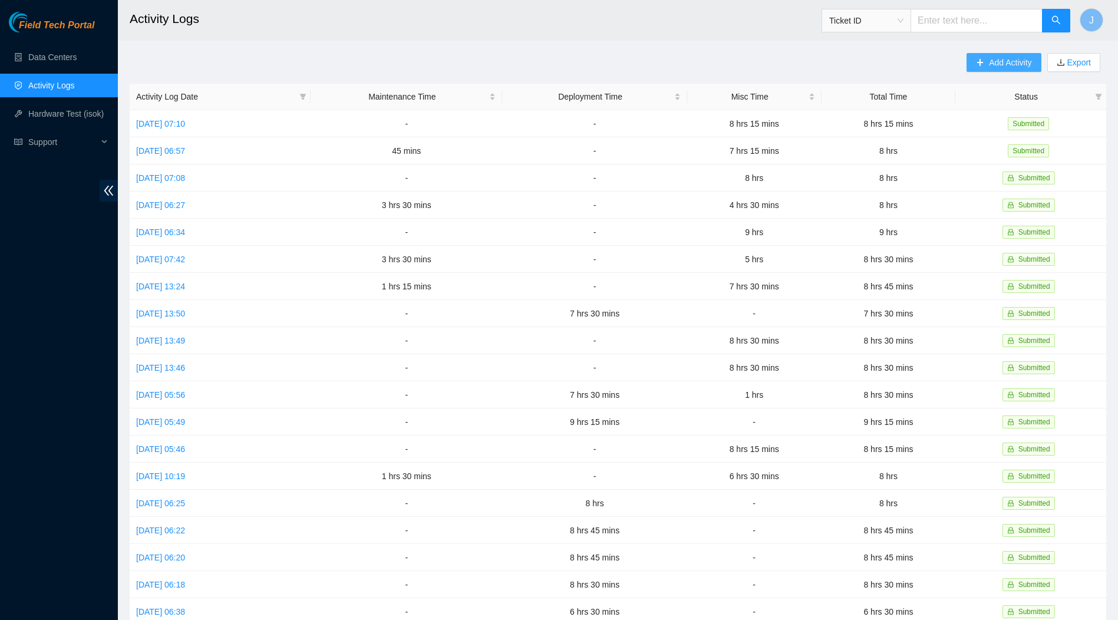
click at [989, 61] on span "Add Activity" at bounding box center [1010, 62] width 42 height 13
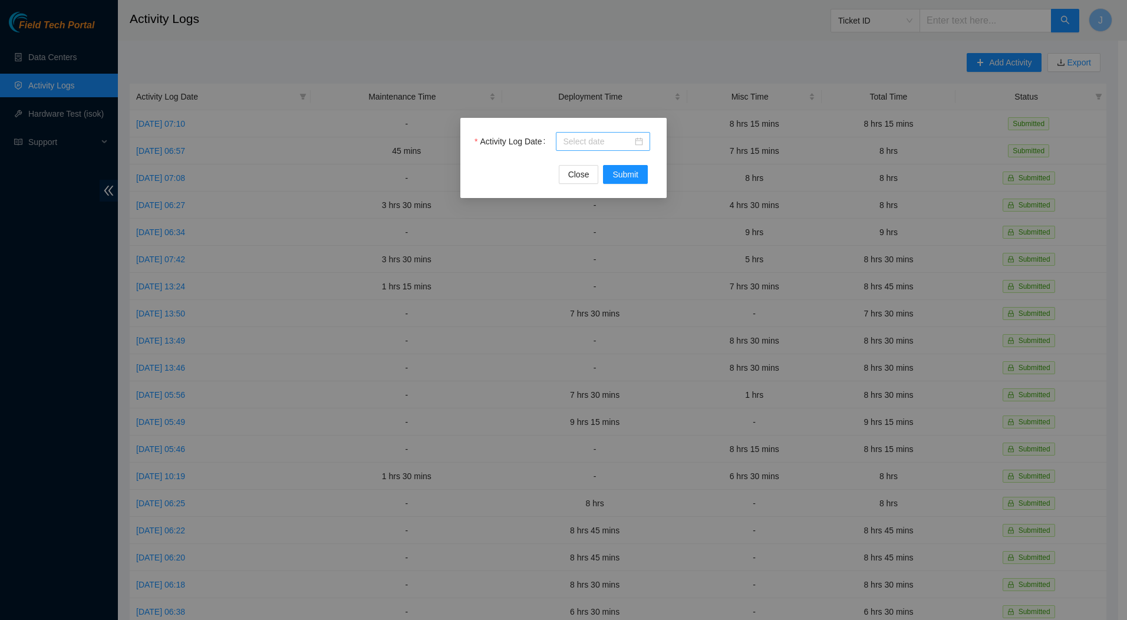
click at [641, 140] on div at bounding box center [603, 141] width 80 height 13
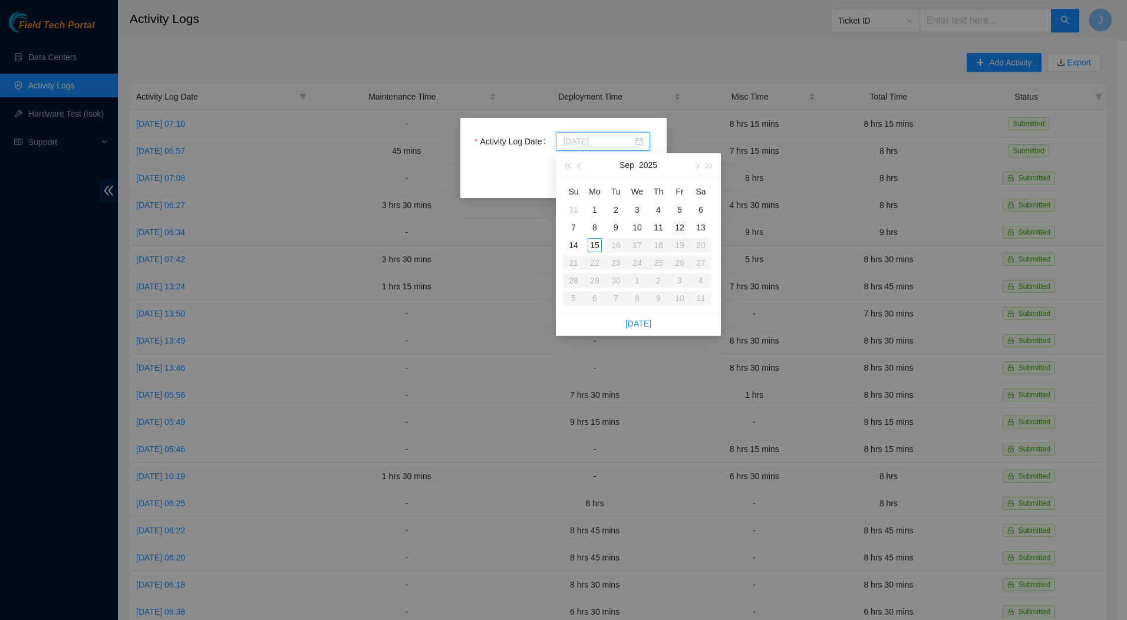
type input "[DATE]"
click at [681, 227] on div "12" at bounding box center [679, 227] width 14 height 14
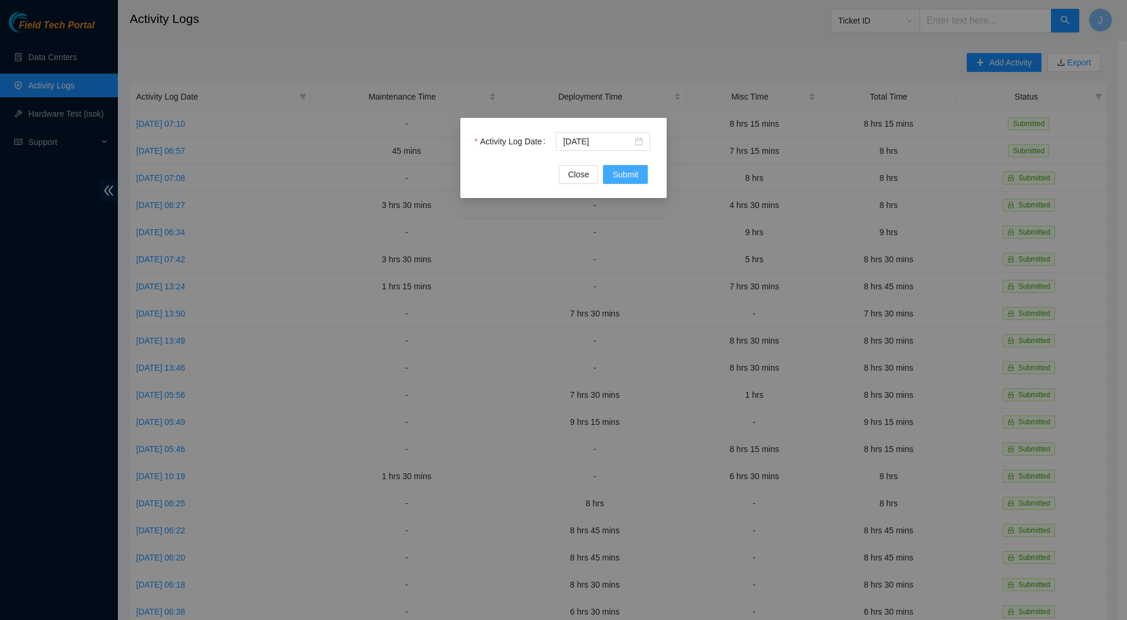
click at [619, 169] on span "Submit" at bounding box center [625, 174] width 26 height 13
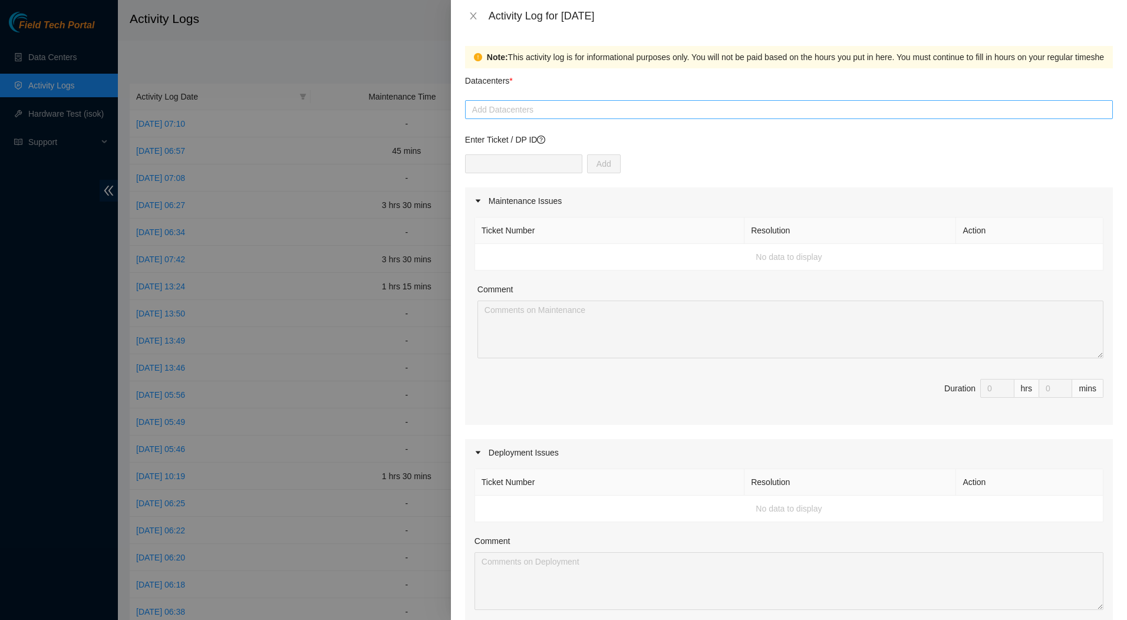
click at [557, 111] on div at bounding box center [789, 110] width 642 height 14
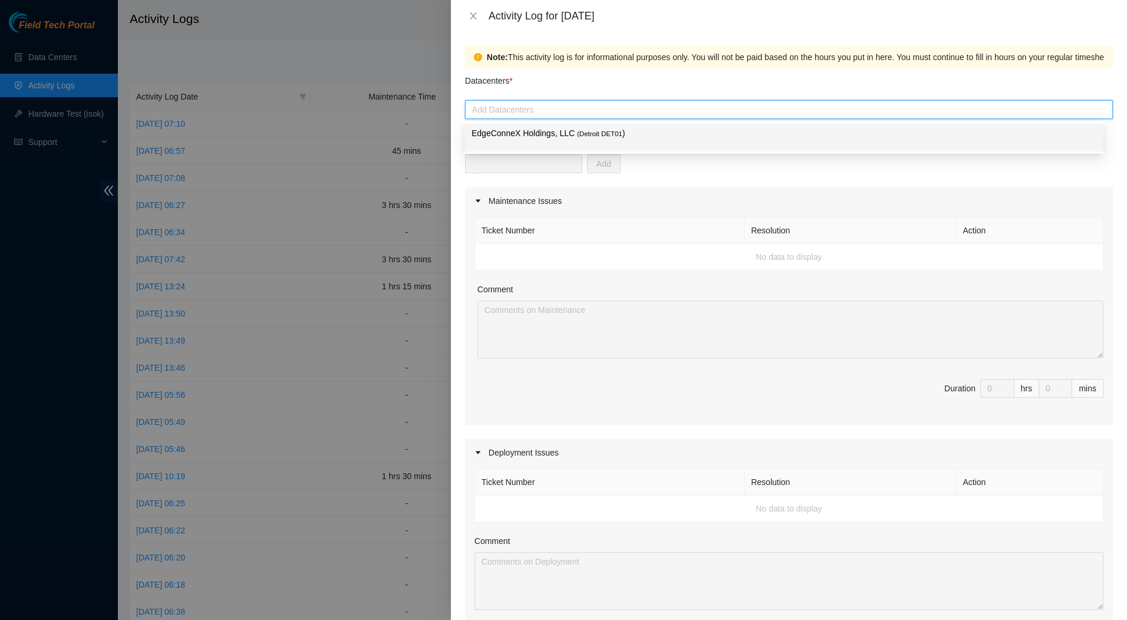
click at [554, 133] on p "EdgeConneX Holdings, LLC ( Detroit DET01 )" at bounding box center [783, 134] width 625 height 14
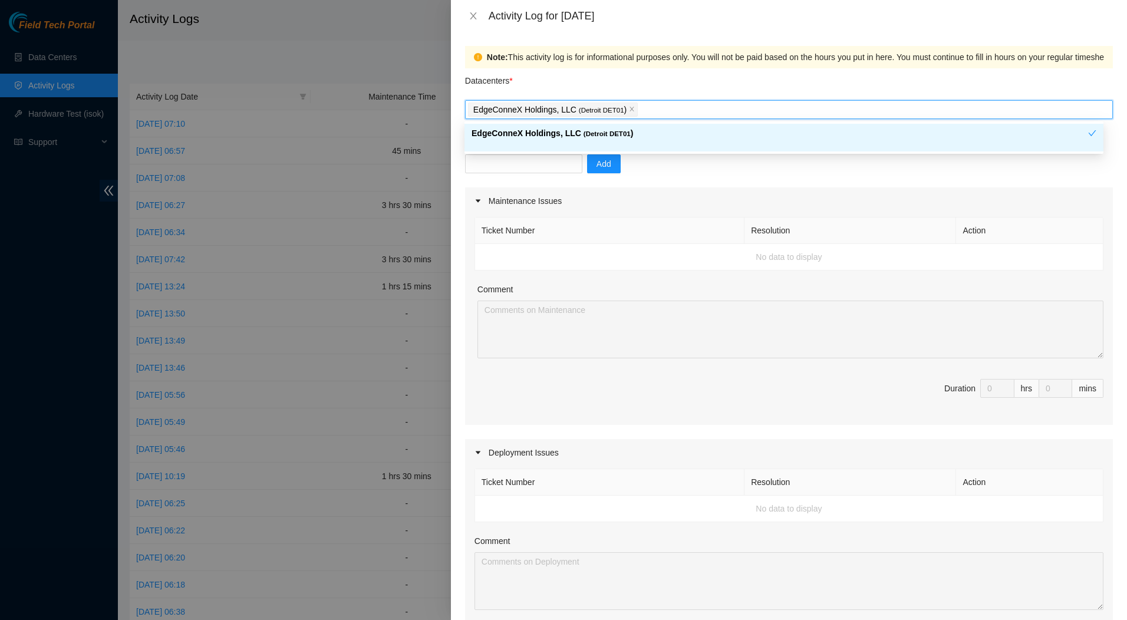
click at [671, 171] on div "Add" at bounding box center [789, 170] width 648 height 33
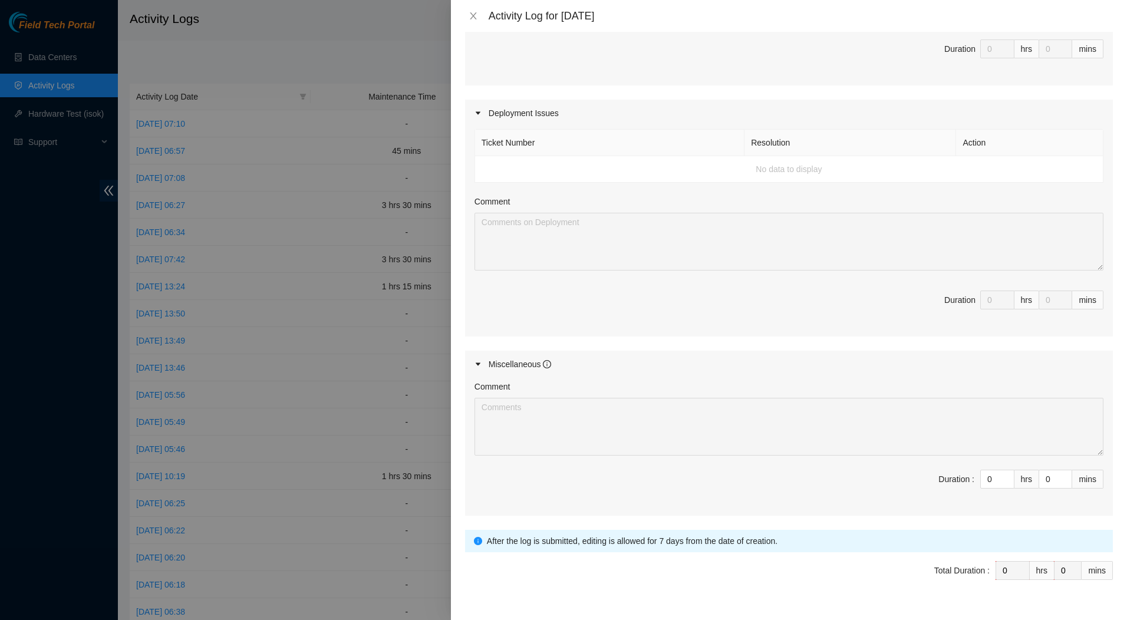
scroll to position [364, 0]
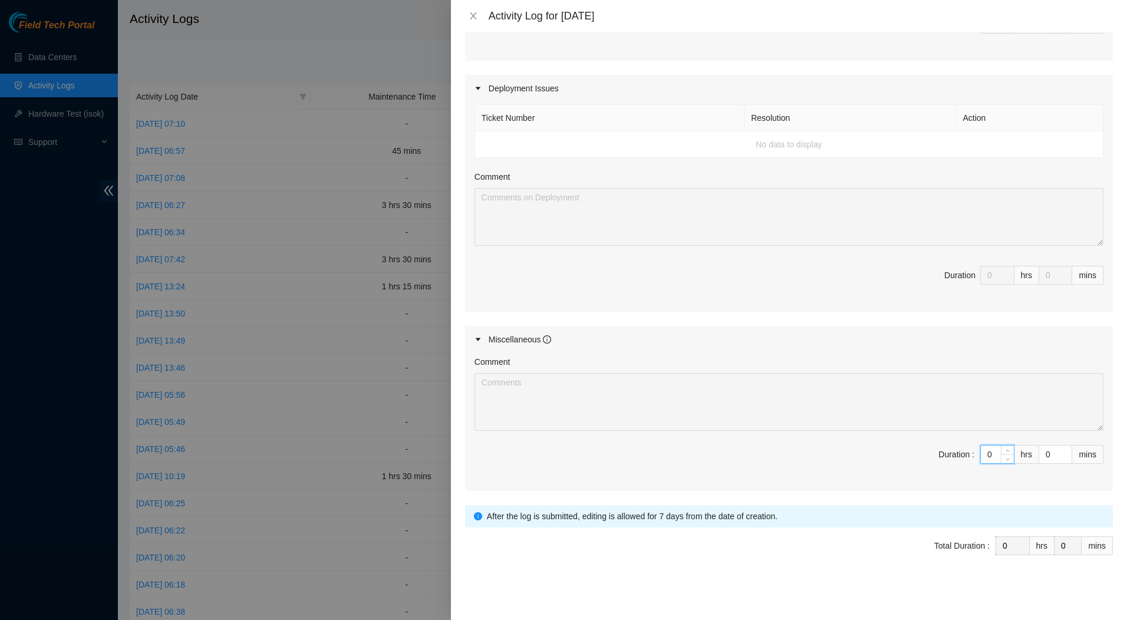
drag, startPoint x: 989, startPoint y: 453, endPoint x: 959, endPoint y: 454, distance: 30.1
click at [959, 454] on span "Duration : 0 hrs 0 mins" at bounding box center [788, 461] width 629 height 33
type input "8"
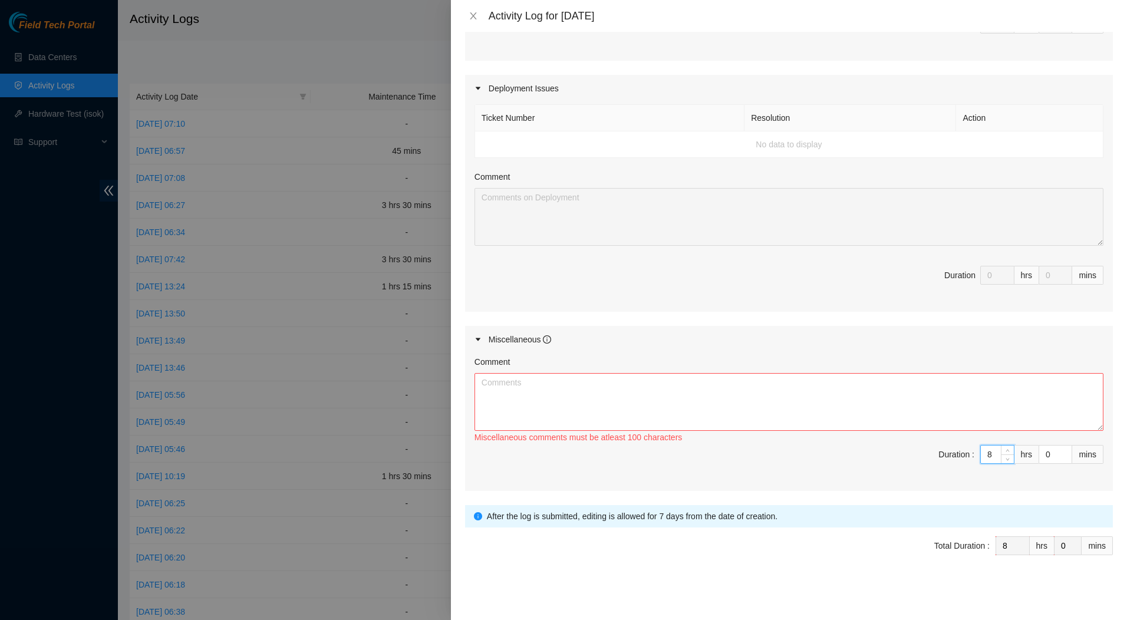
type input "8"
click at [802, 388] on textarea "Comment" at bounding box center [788, 402] width 629 height 58
paste textarea "Fix Labeling Cable management (remove old cable and dress out new cabling) 5:15…"
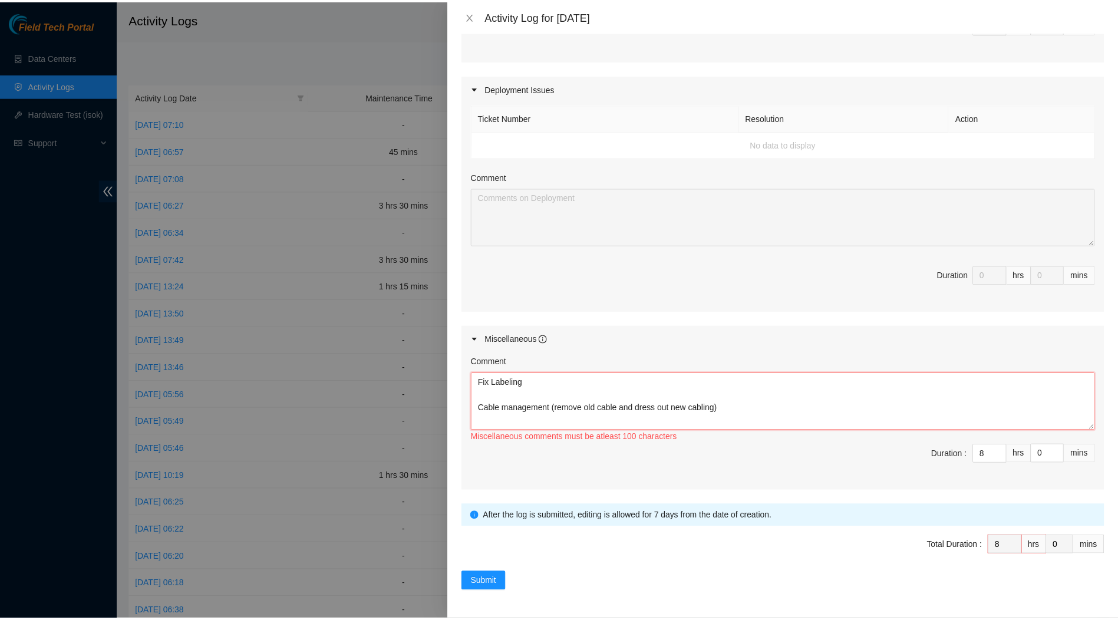
scroll to position [243, 0]
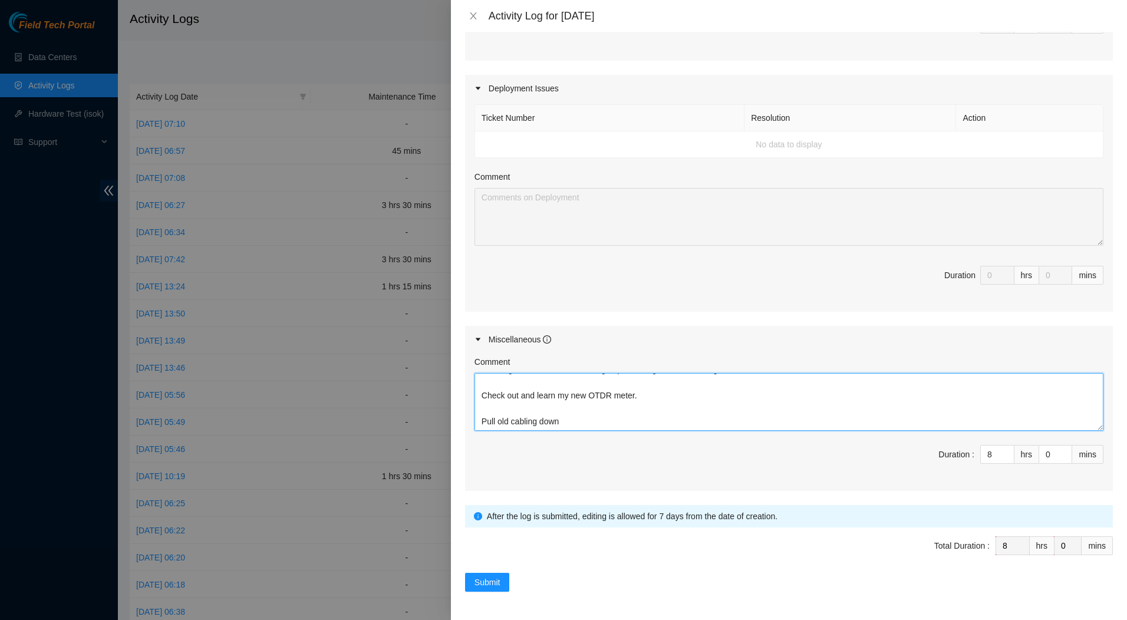
type textarea "Fix Labeling Cable management (remove old cable and dress out new cabling) 5:15…"
click at [486, 577] on span "Submit" at bounding box center [487, 582] width 26 height 13
